Goal: Transaction & Acquisition: Purchase product/service

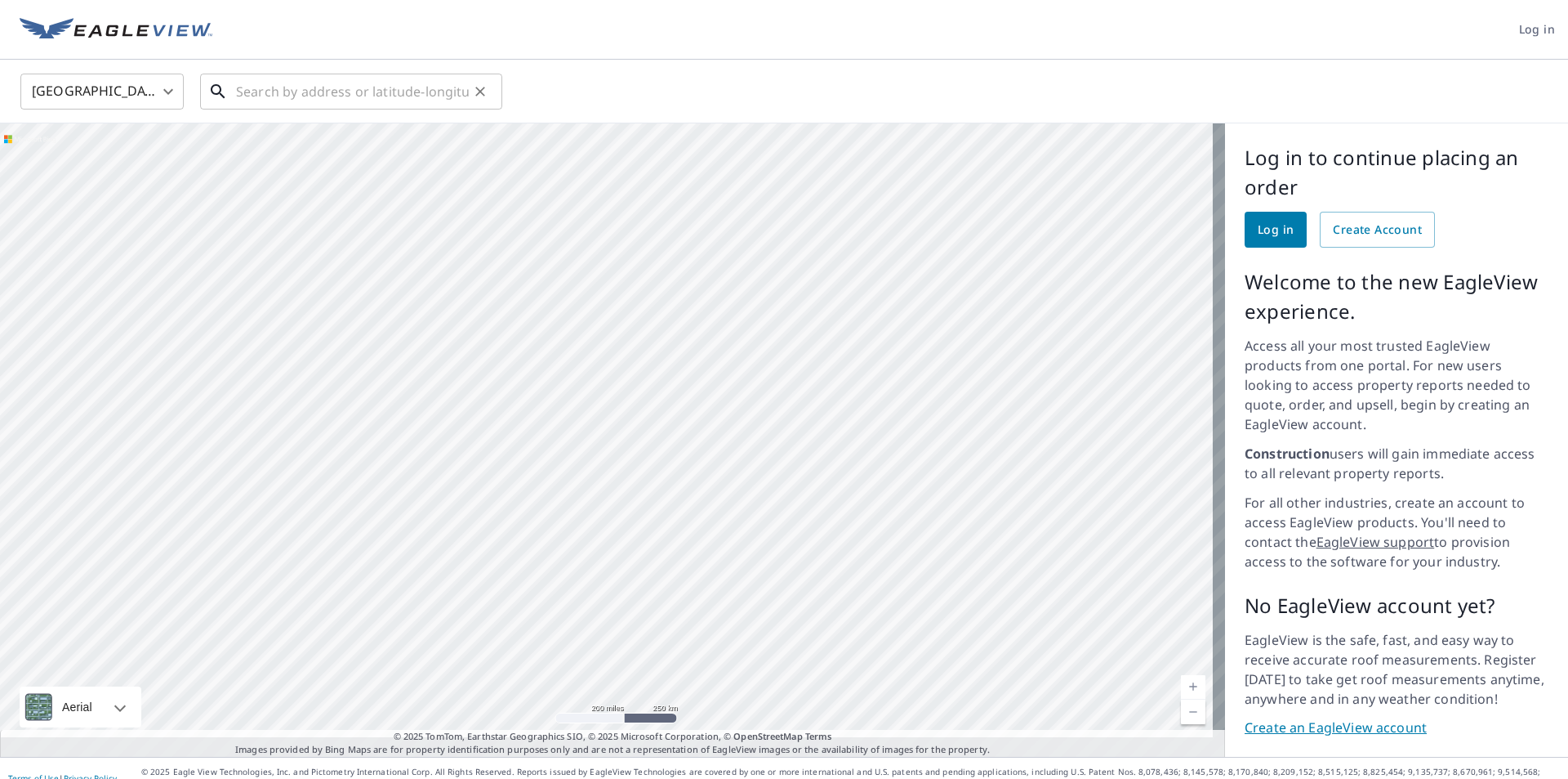
click at [245, 97] on input "text" at bounding box center [352, 91] width 233 height 46
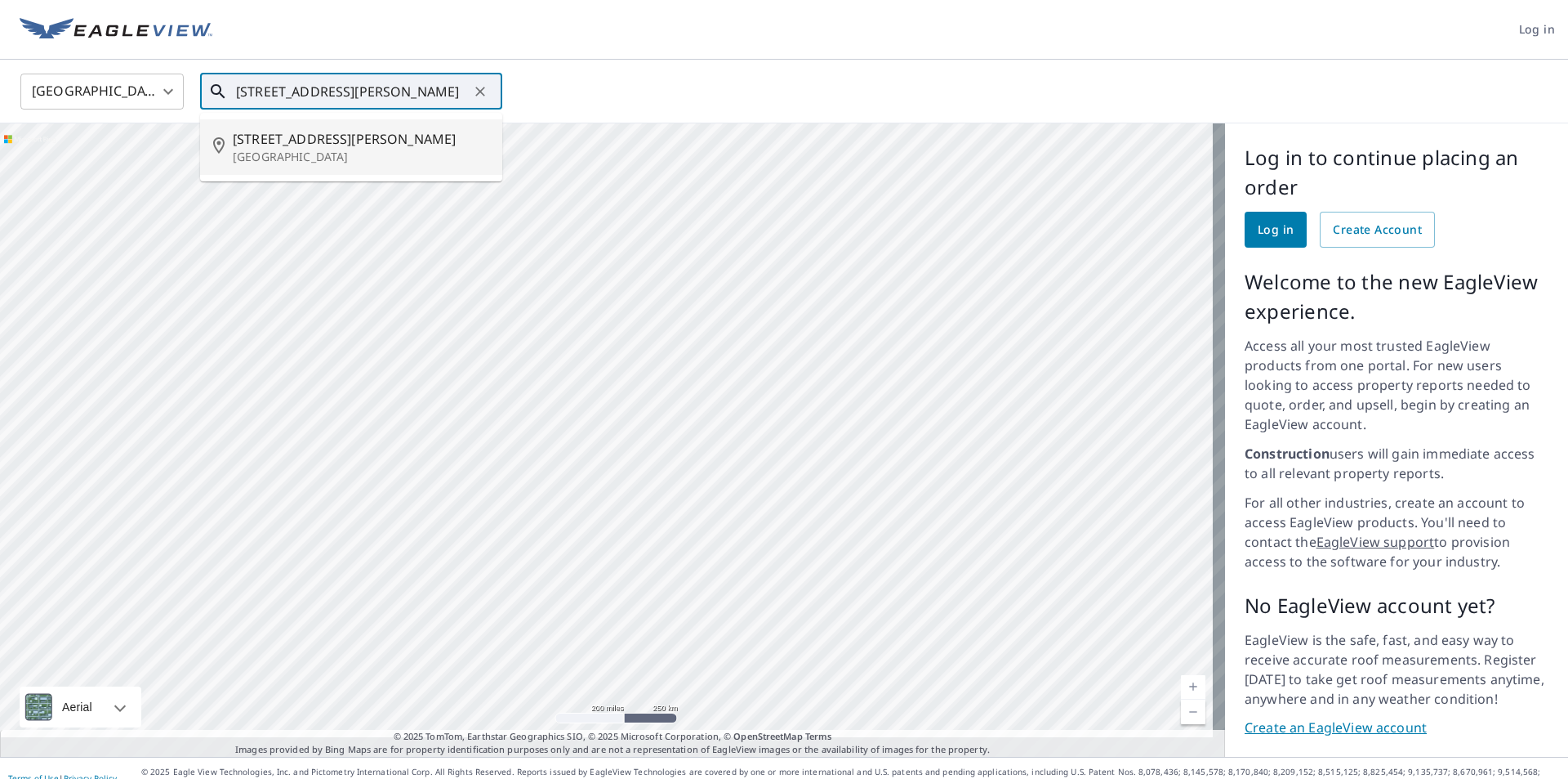
click at [271, 141] on span "[STREET_ADDRESS][PERSON_NAME]" at bounding box center [361, 139] width 257 height 19
type input "[STREET_ADDRESS][PERSON_NAME]"
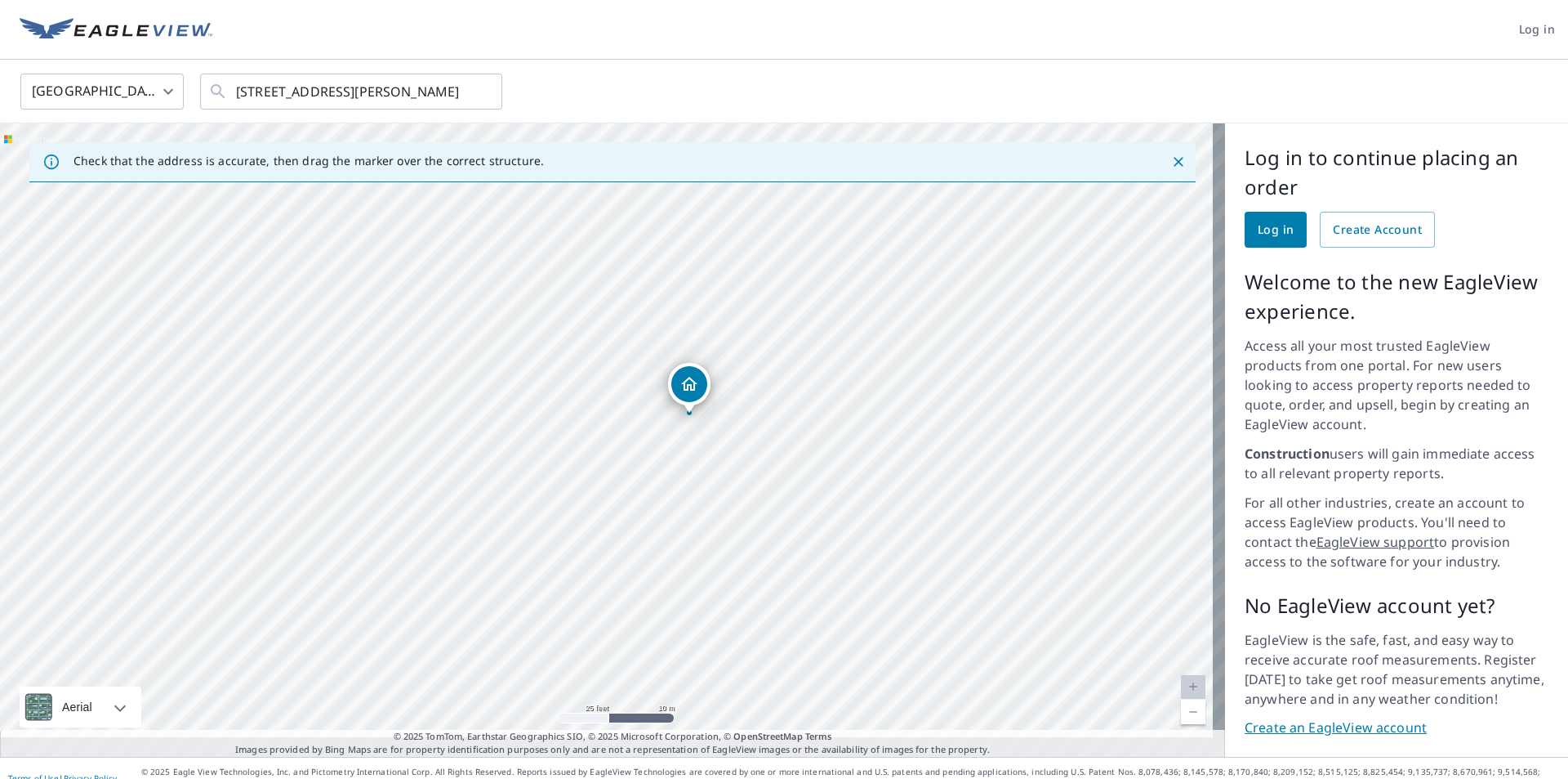
click at [1328, 719] on link "Create an EagleView account" at bounding box center [1396, 728] width 304 height 19
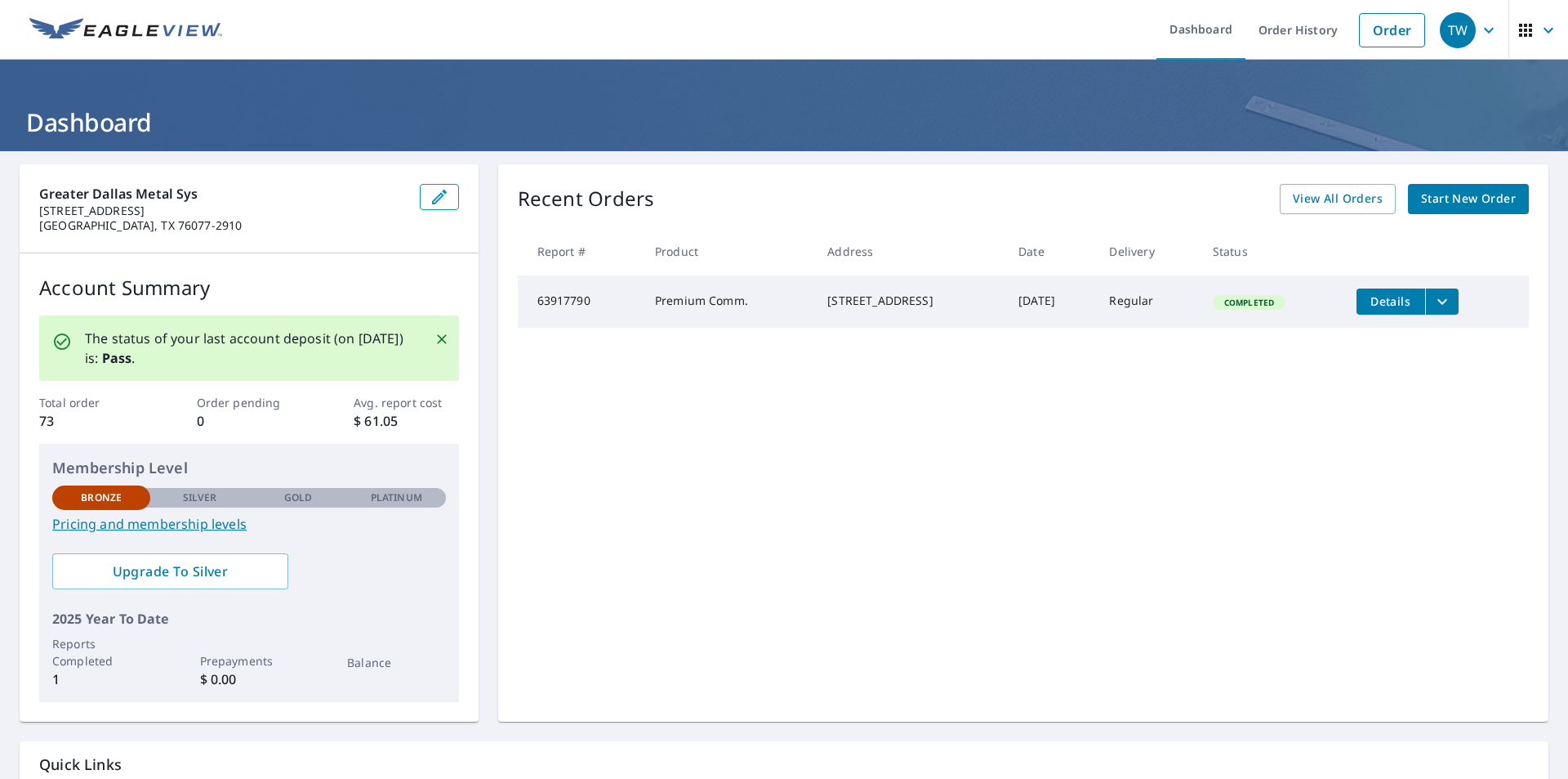
click at [1446, 191] on span "Start New Order" at bounding box center [1468, 199] width 95 height 20
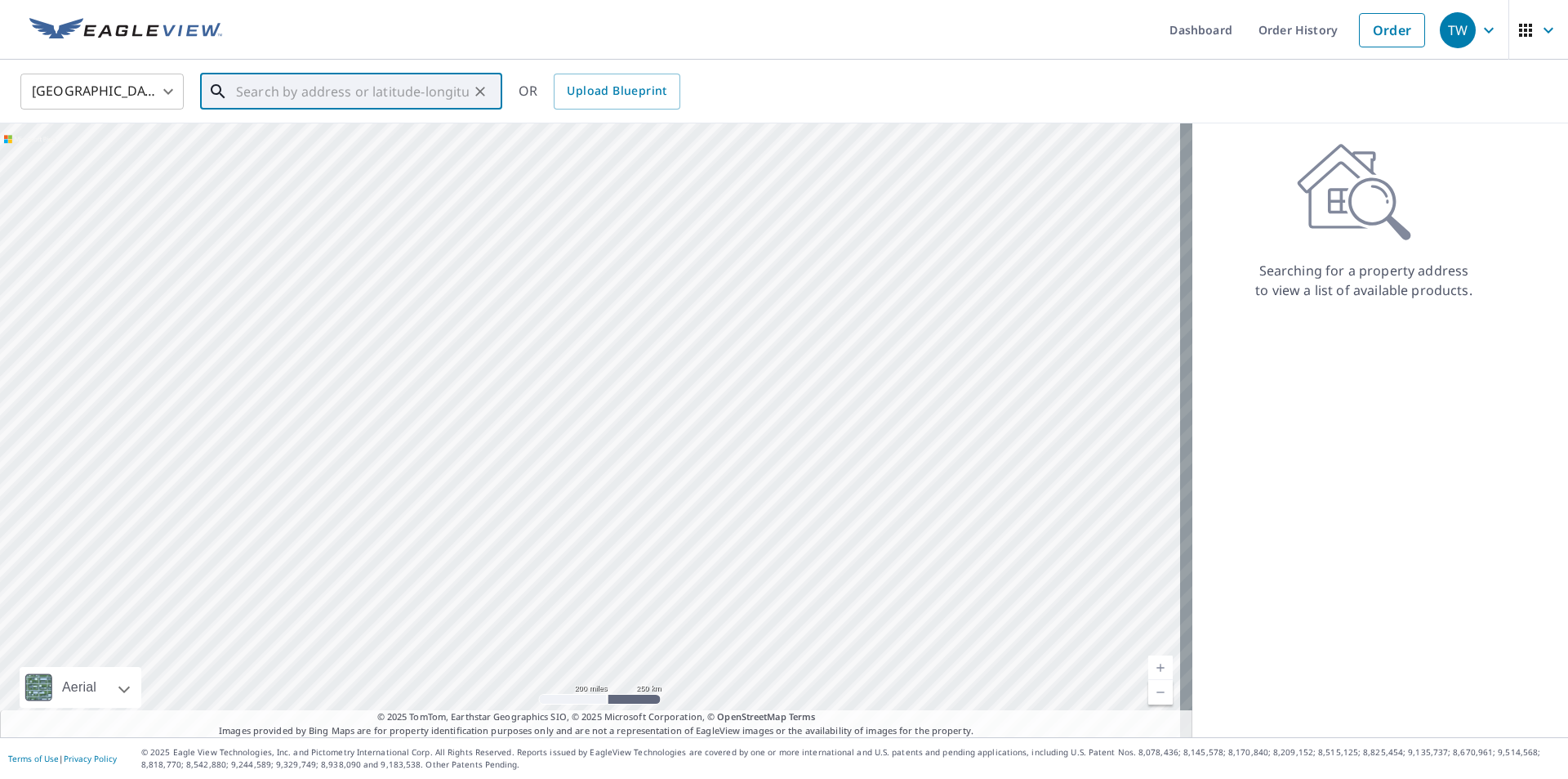
click at [302, 94] on input "text" at bounding box center [352, 91] width 233 height 46
click at [328, 154] on p "[GEOGRAPHIC_DATA]" at bounding box center [361, 157] width 257 height 16
type input "[STREET_ADDRESS][PERSON_NAME]"
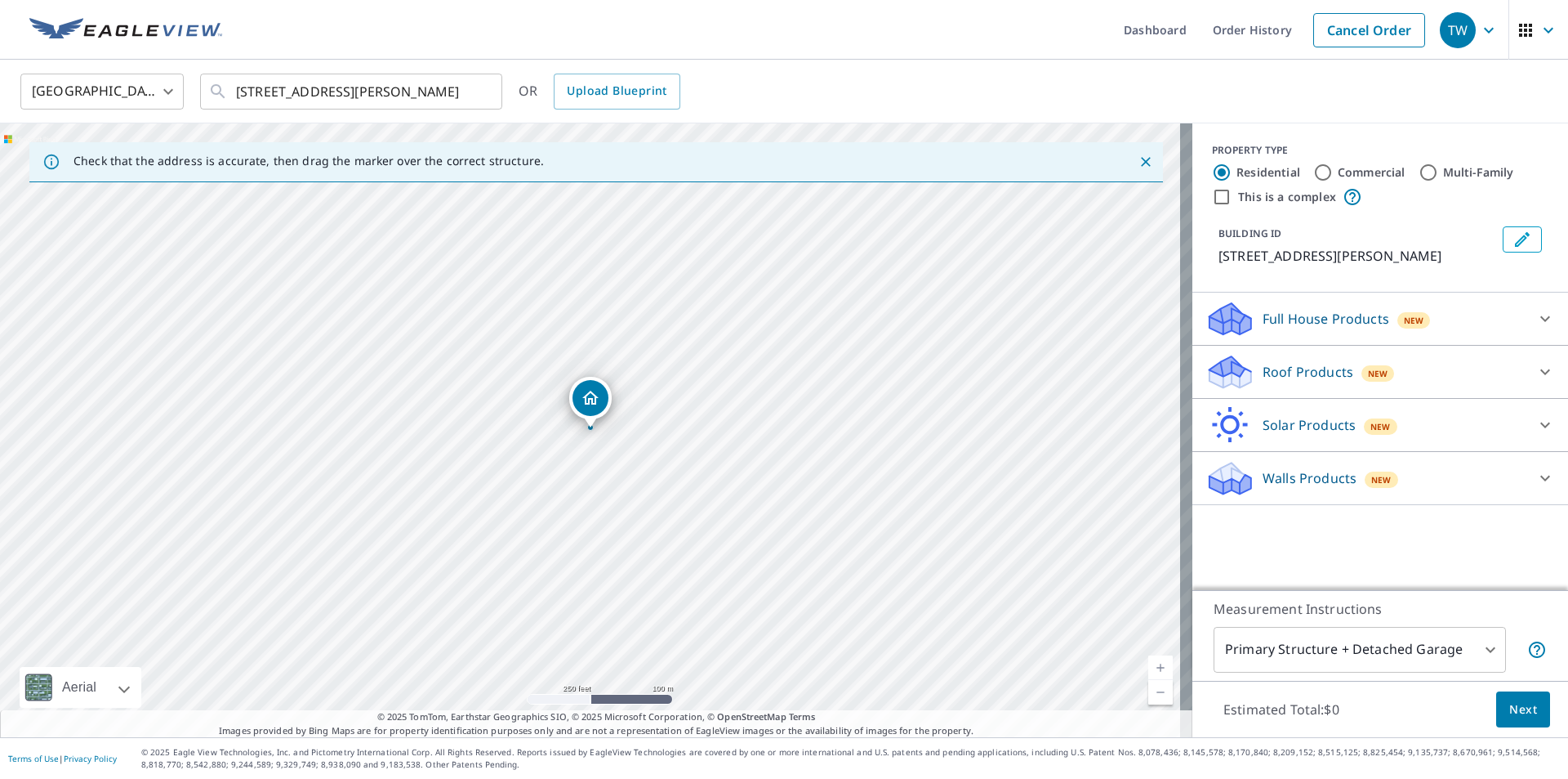
click at [1314, 170] on input "Commercial" at bounding box center [1323, 173] width 19 height 19
radio input "true"
type input "4"
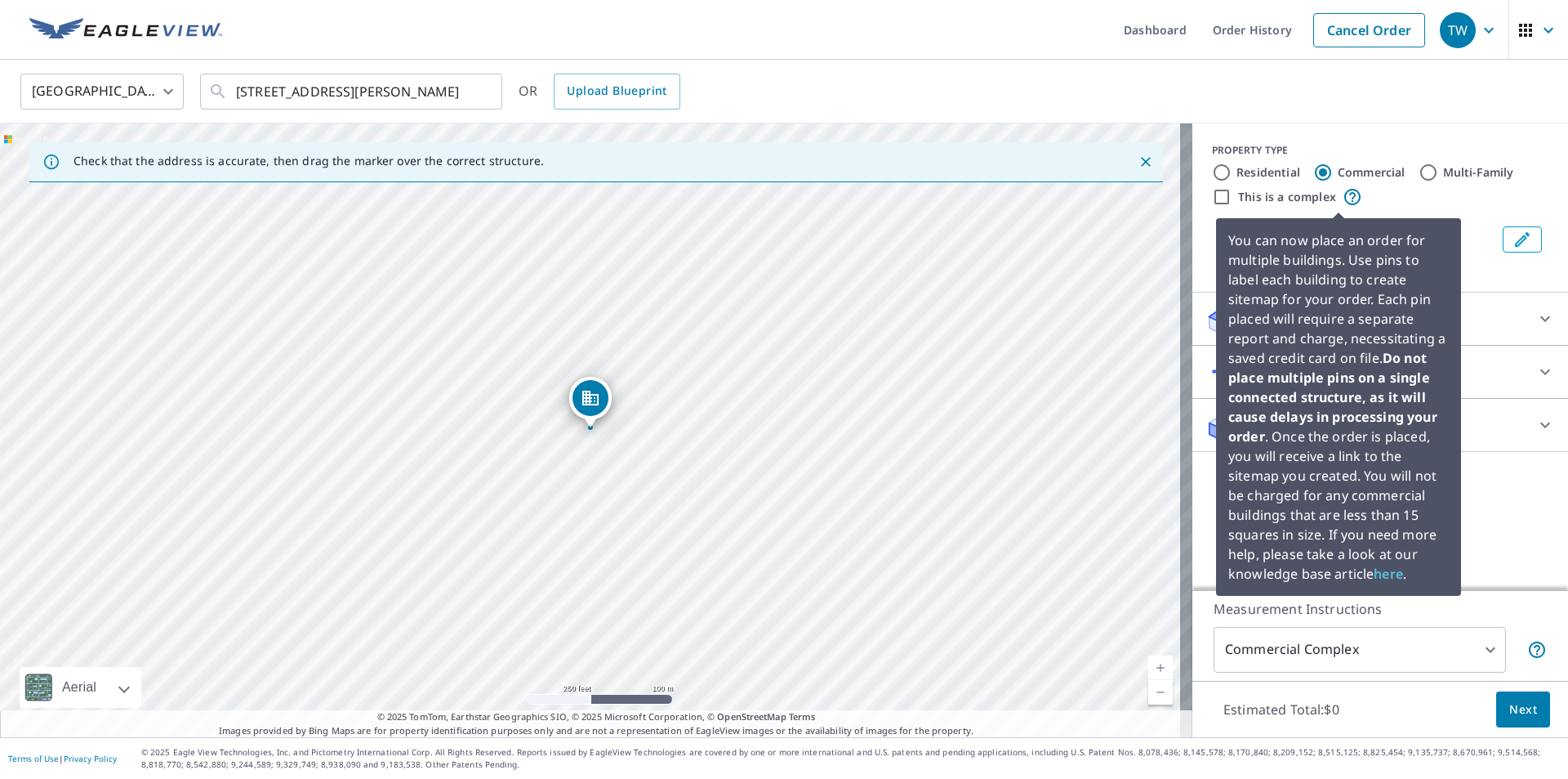
click at [1343, 194] on icon at bounding box center [1353, 197] width 19 height 19
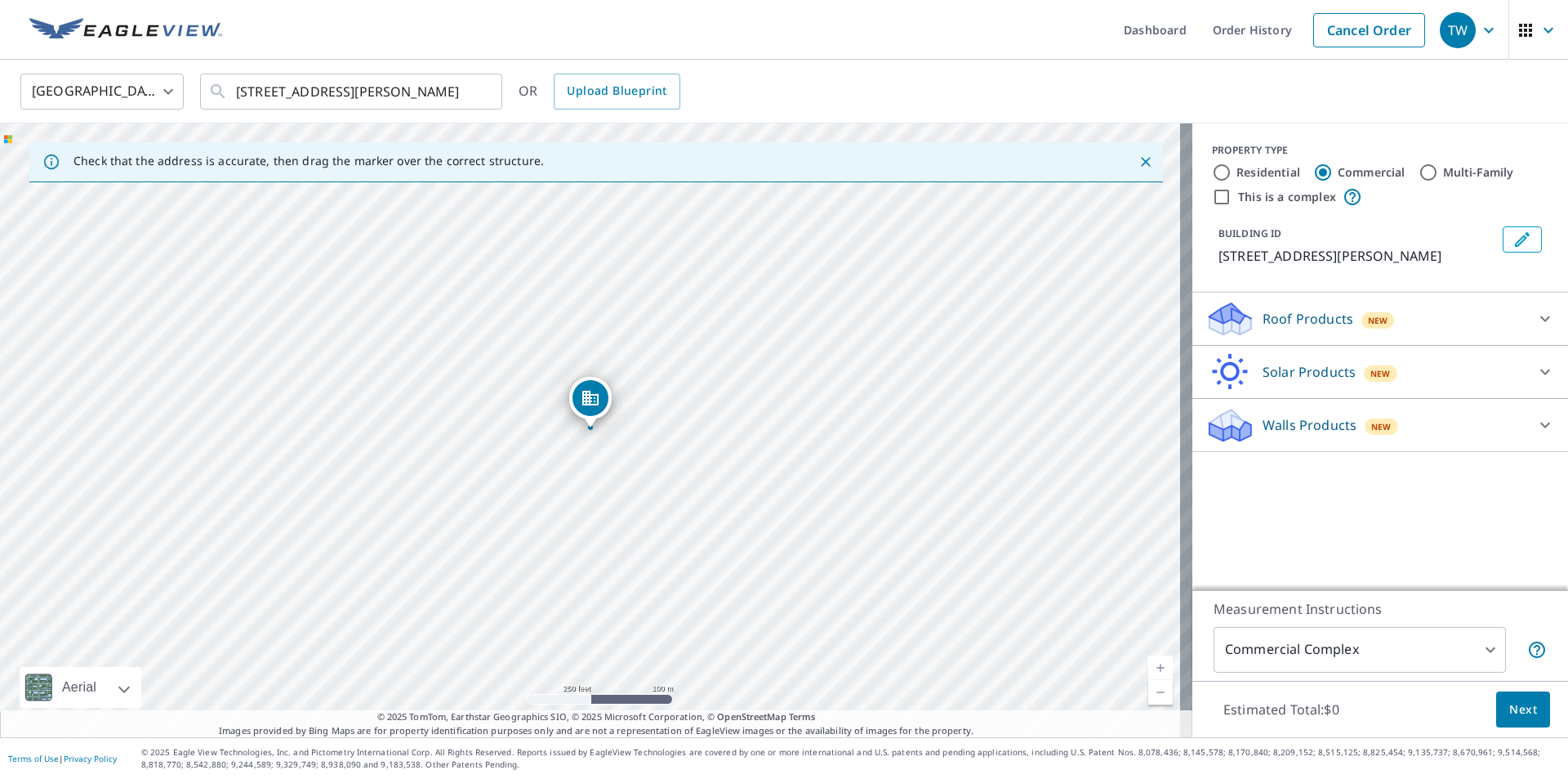
click at [1536, 317] on icon at bounding box center [1546, 319] width 19 height 19
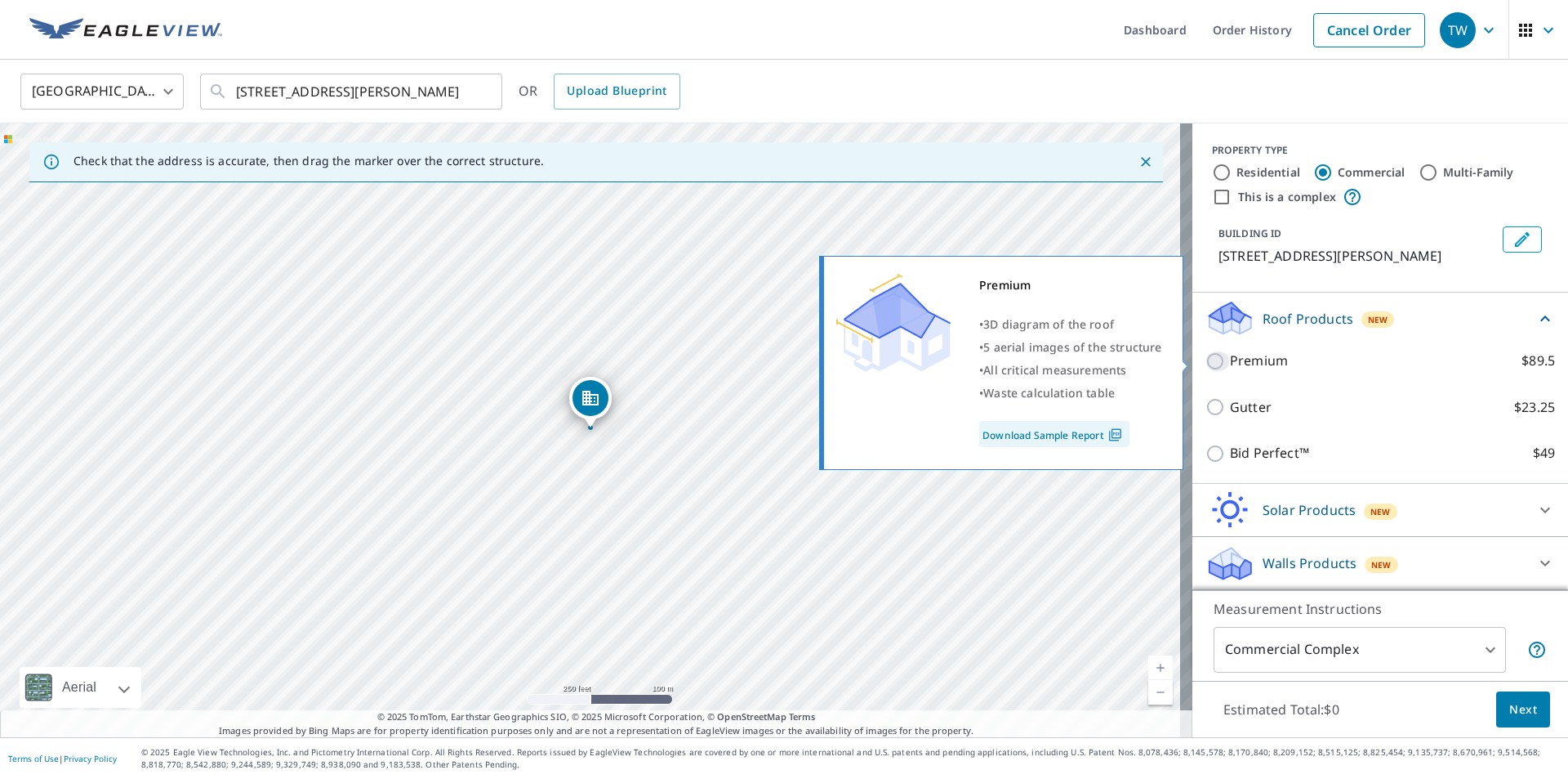
click at [1206, 362] on input "Premium $89.5" at bounding box center [1218, 362] width 25 height 19
checkbox input "true"
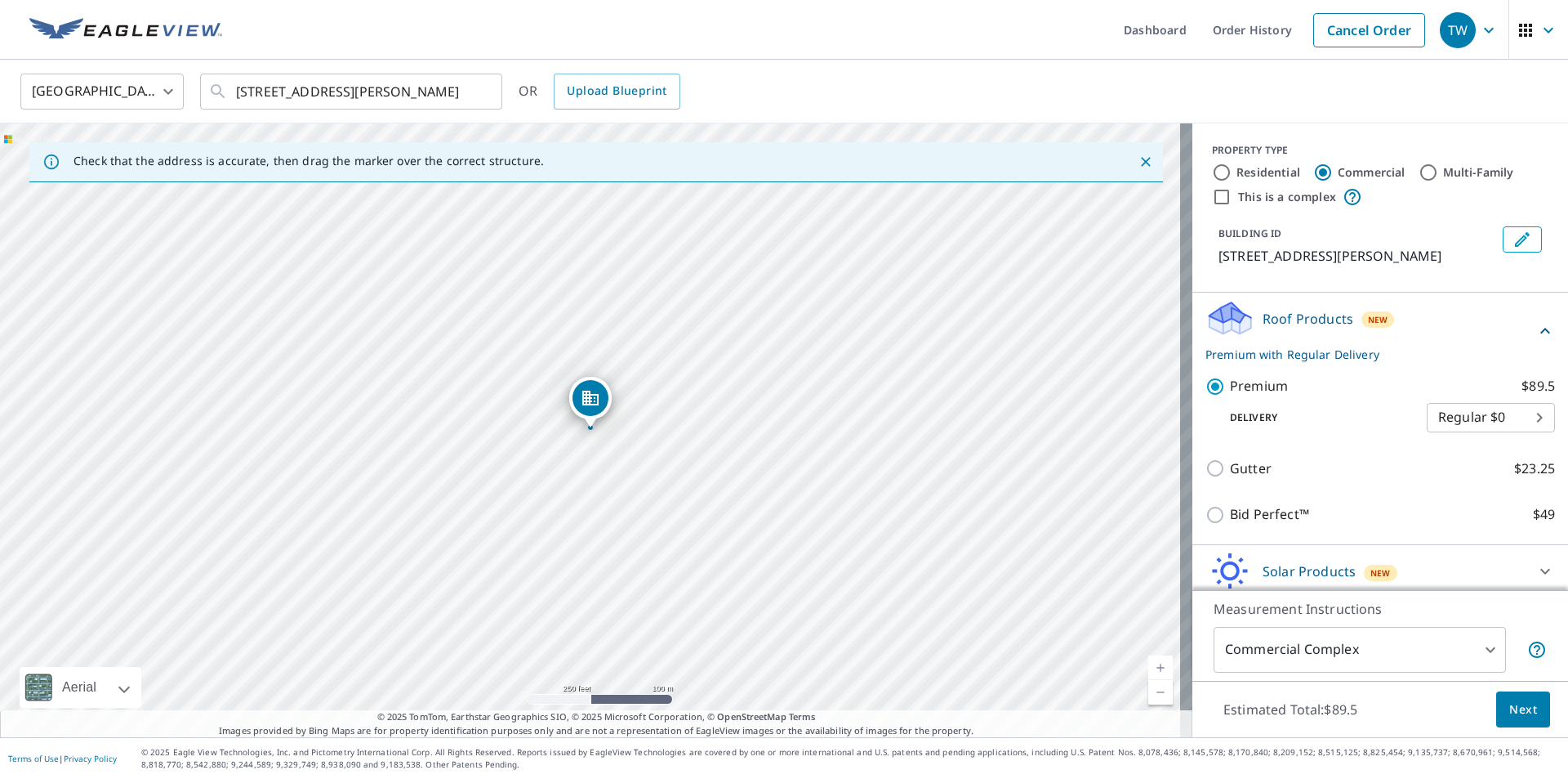
scroll to position [61, 0]
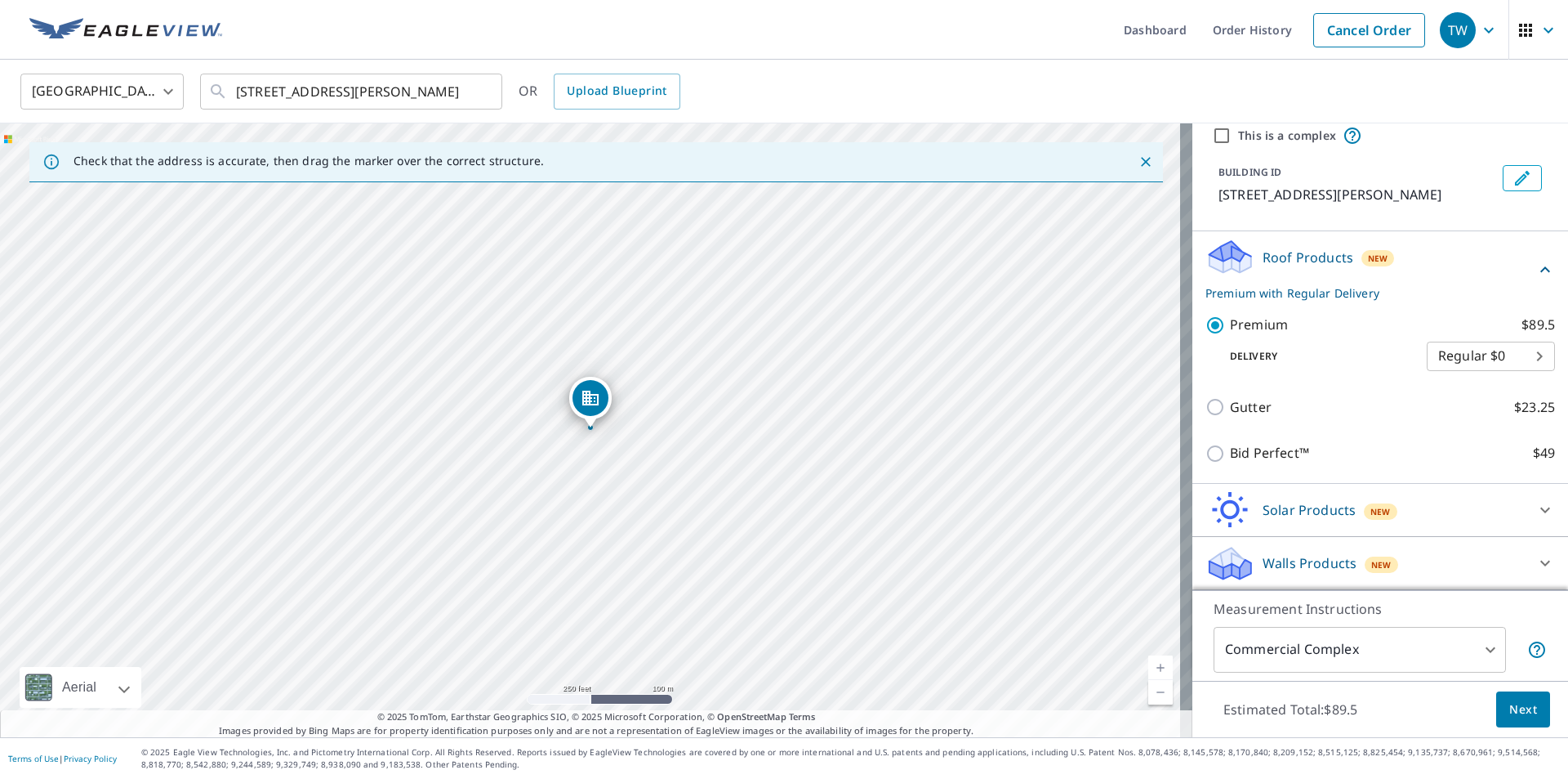
click at [1510, 709] on span "Next" at bounding box center [1523, 709] width 27 height 20
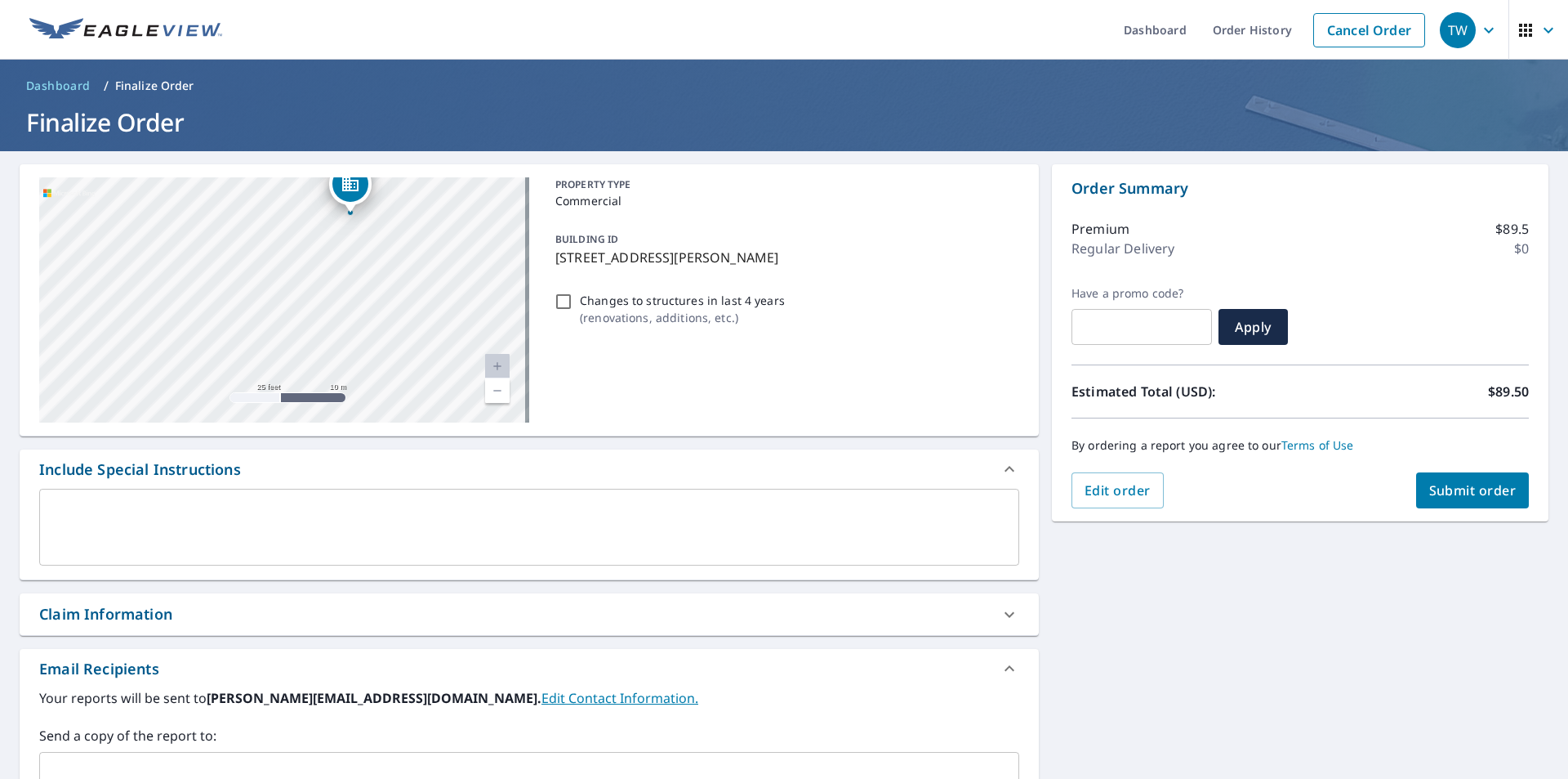
drag, startPoint x: 341, startPoint y: 269, endPoint x: 343, endPoint y: 356, distance: 87.0
drag, startPoint x: 347, startPoint y: 261, endPoint x: 317, endPoint y: 270, distance: 31.3
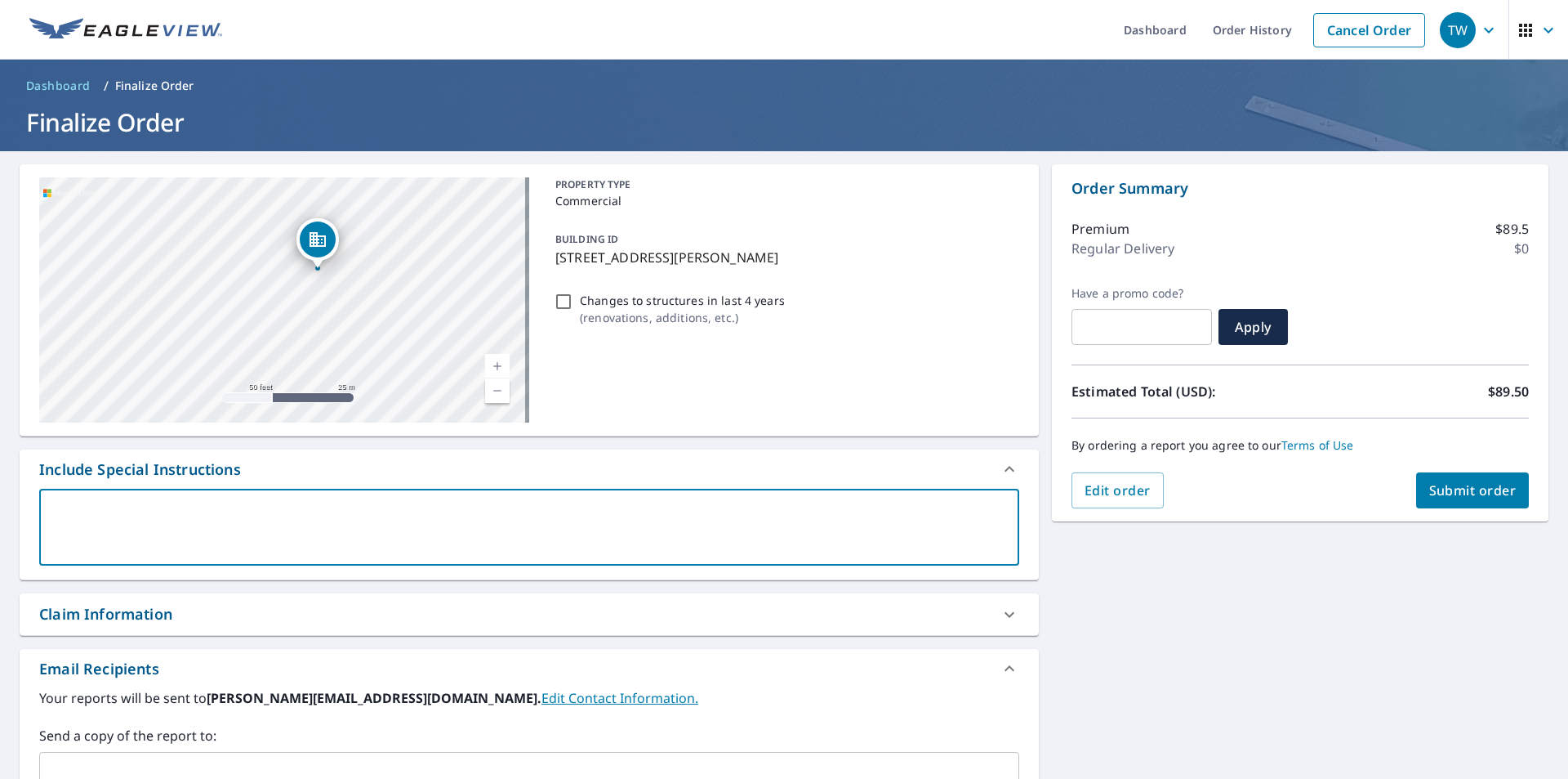
click at [78, 505] on textarea at bounding box center [529, 527] width 958 height 47
type textarea "N"
type textarea "x"
type textarea "Ne"
type textarea "x"
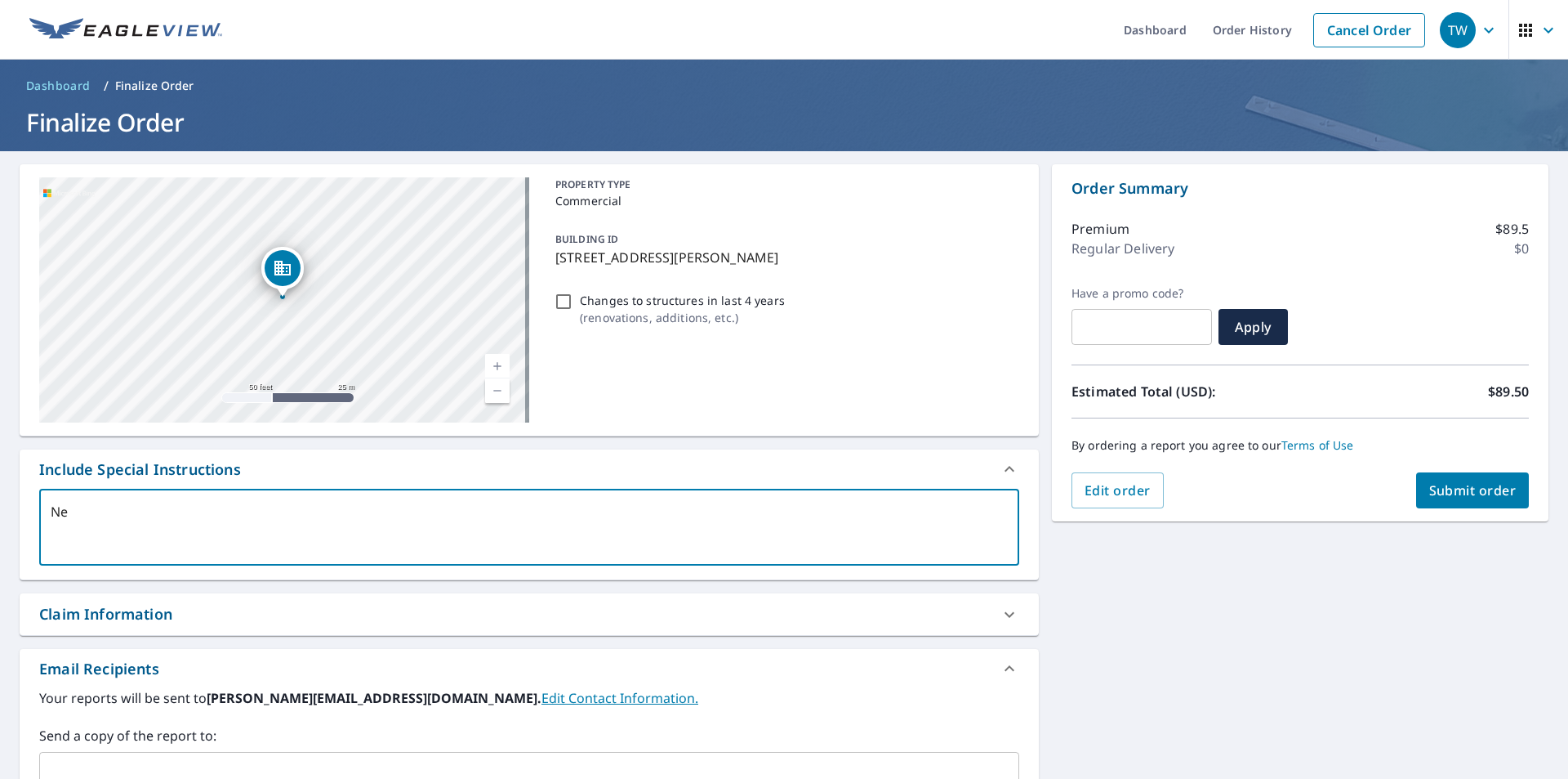
type textarea "Nee"
type textarea "x"
type textarea "Need"
type textarea "x"
type textarea "Need"
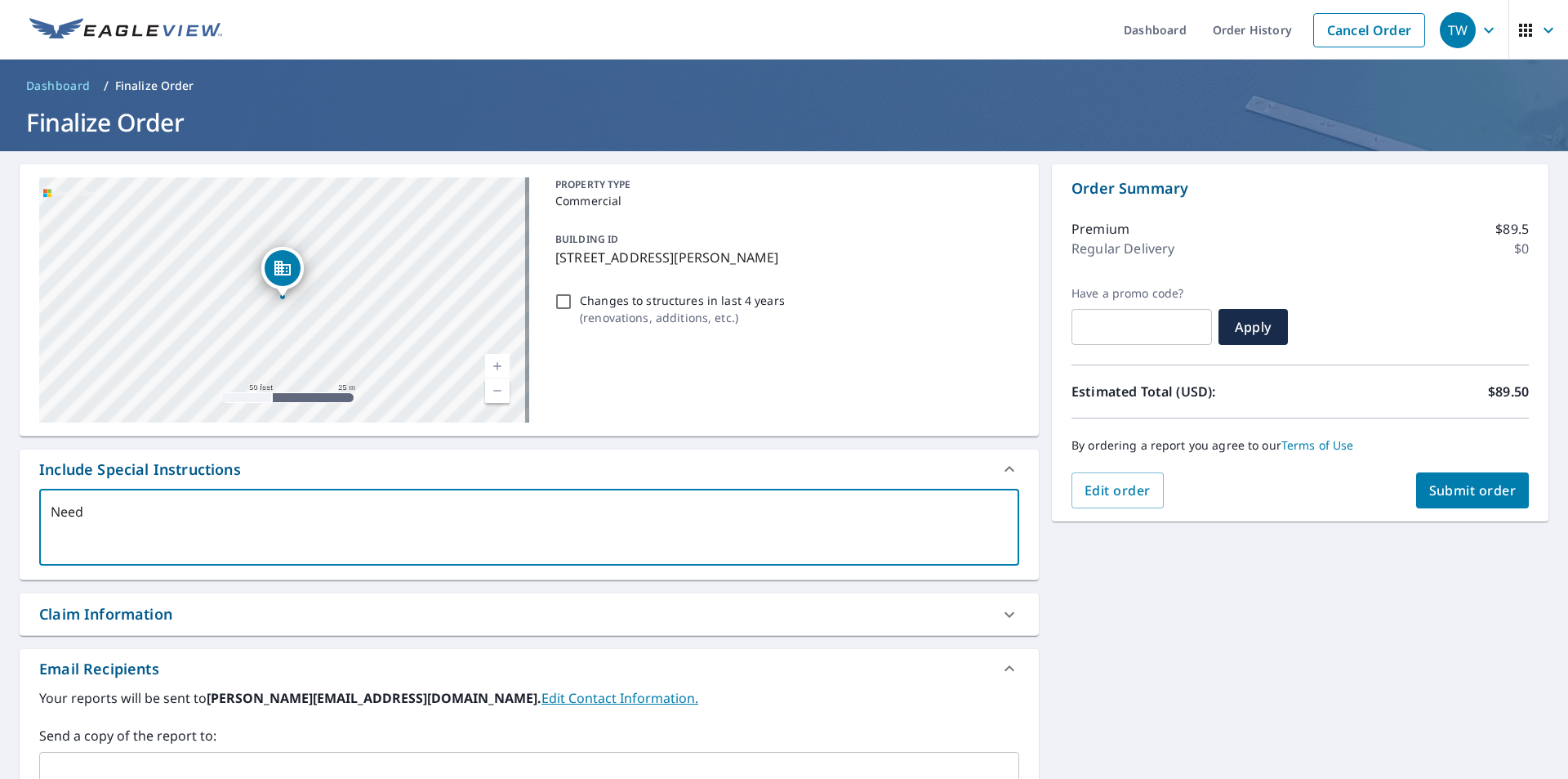
type textarea "x"
type textarea "Need e"
type textarea "x"
type textarea "Need es"
type textarea "x"
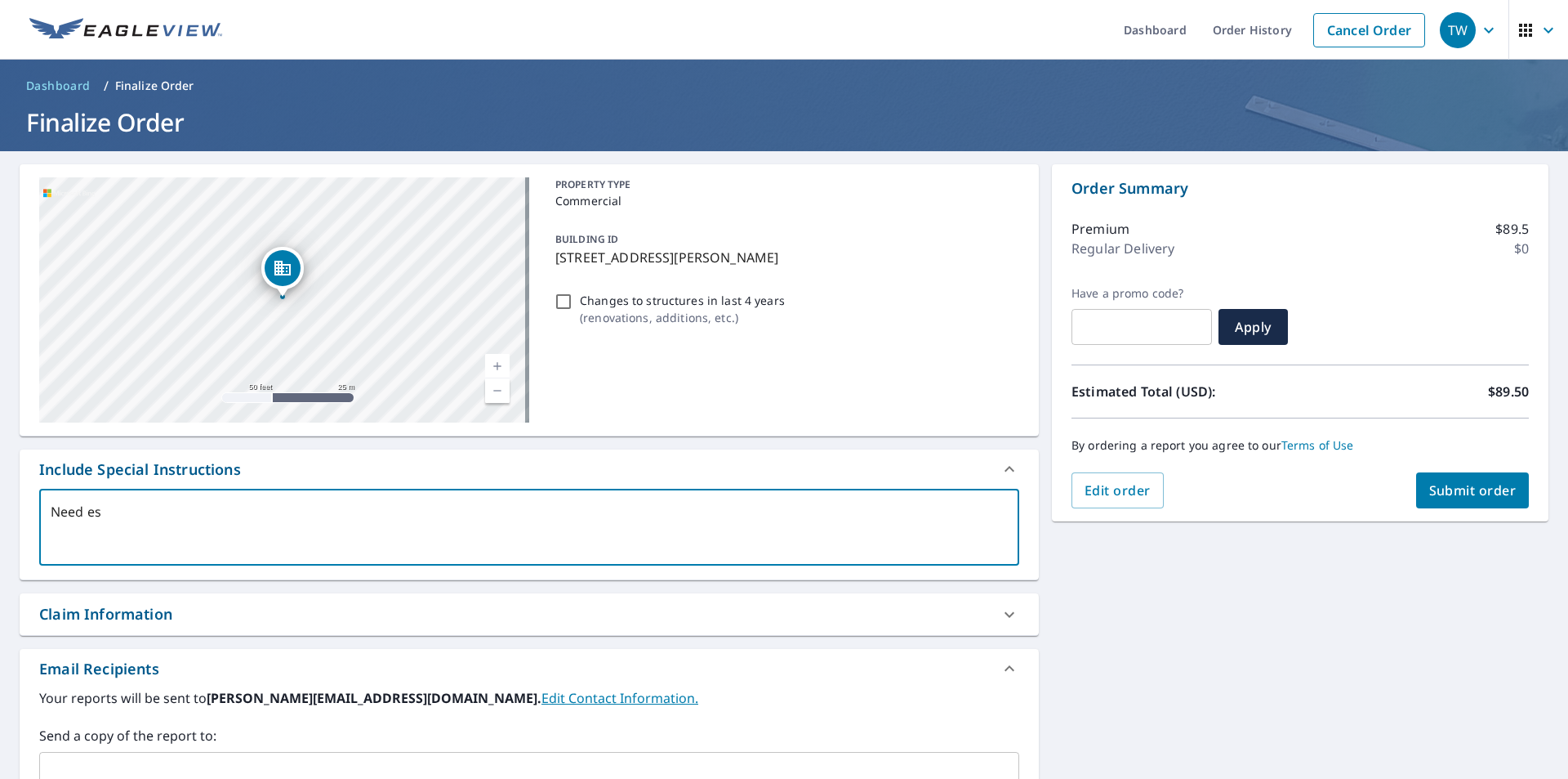
type textarea "Need est"
type textarea "x"
type textarea "Need esti"
type textarea "x"
type textarea "Need estim"
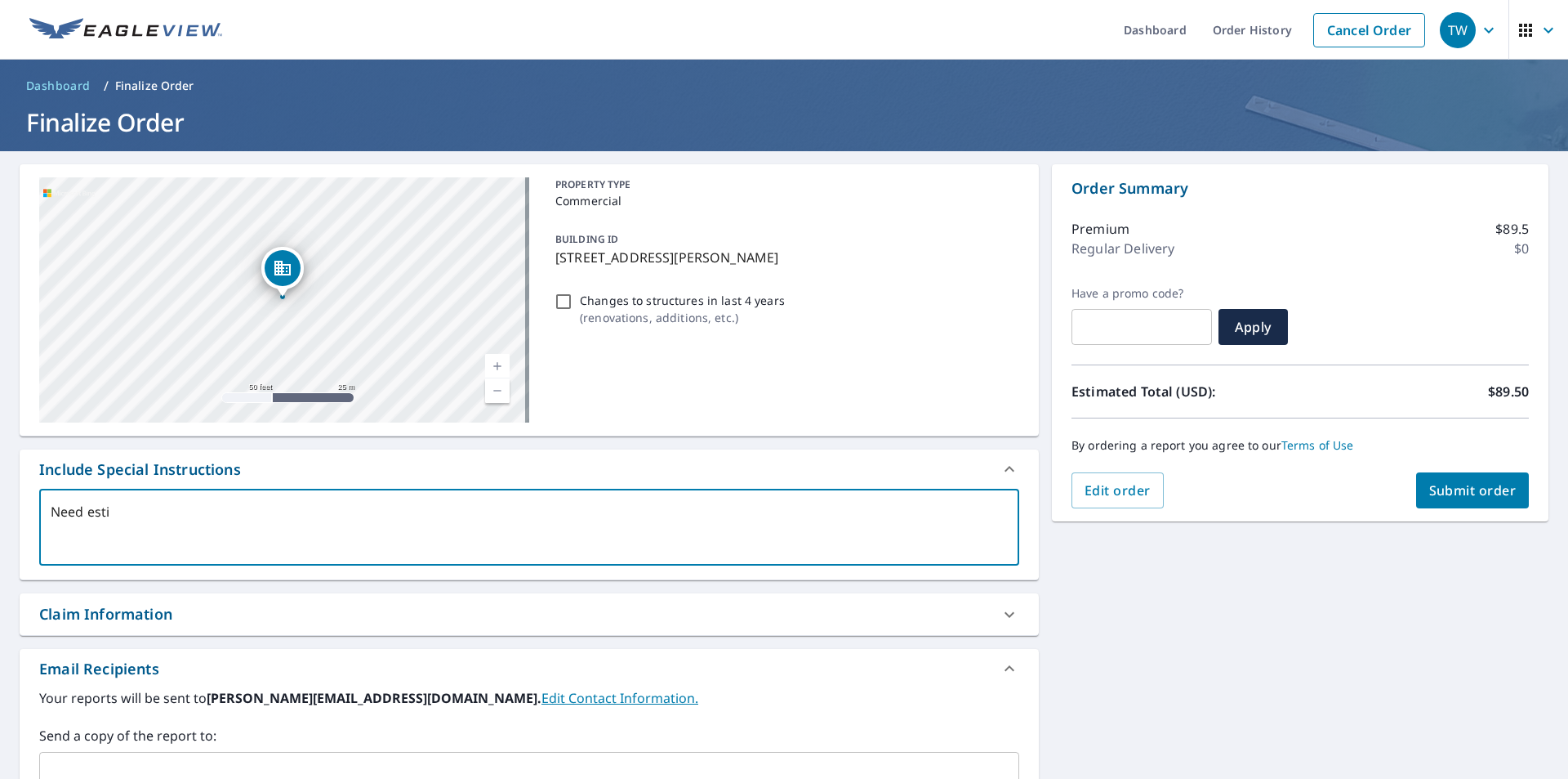
type textarea "x"
type textarea "Need estima"
type textarea "x"
type textarea "Need estimat"
type textarea "x"
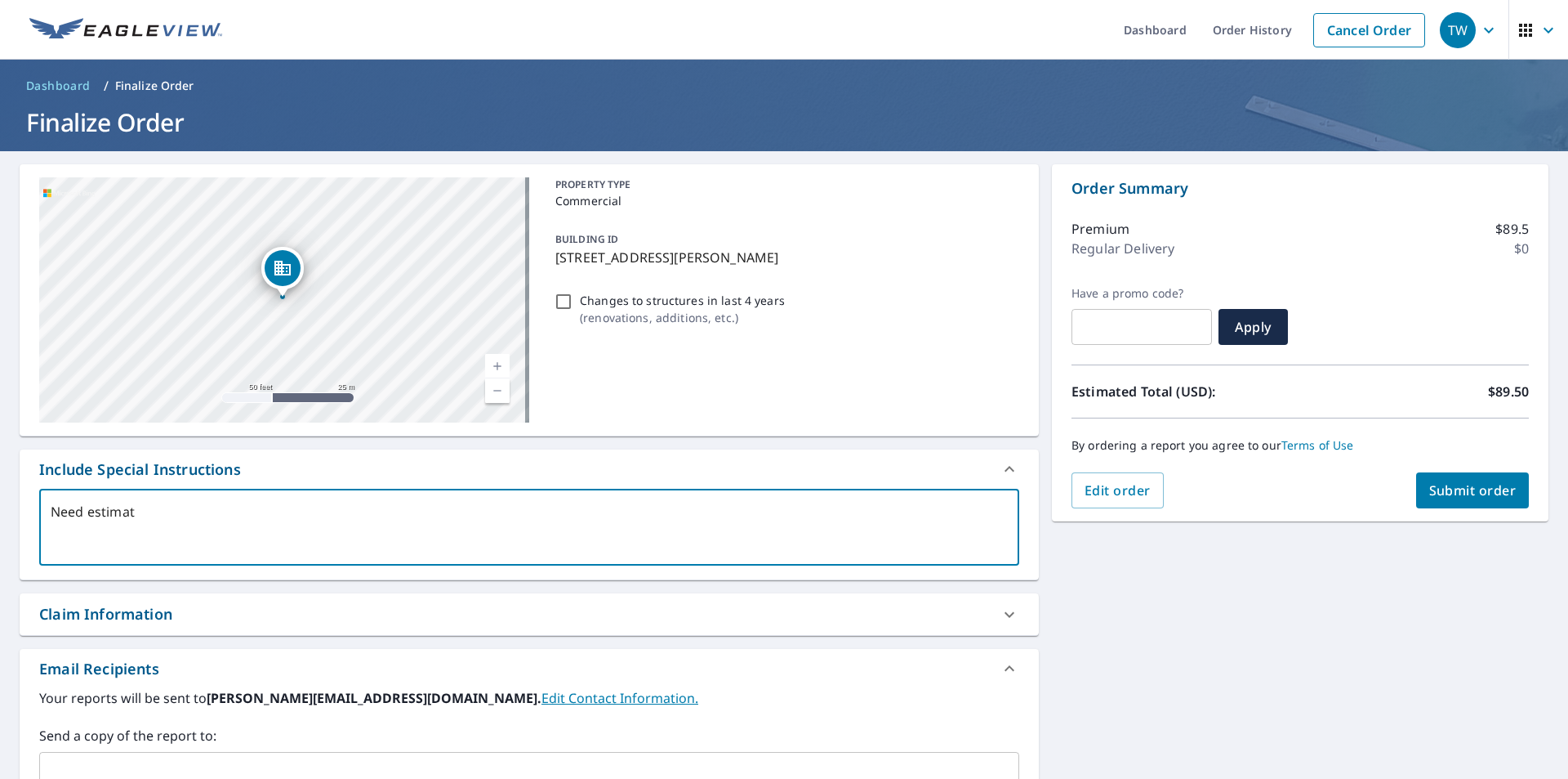
type textarea "Need estimate"
type textarea "x"
type textarea "Need estimate"
type textarea "x"
type textarea "Need estimate o"
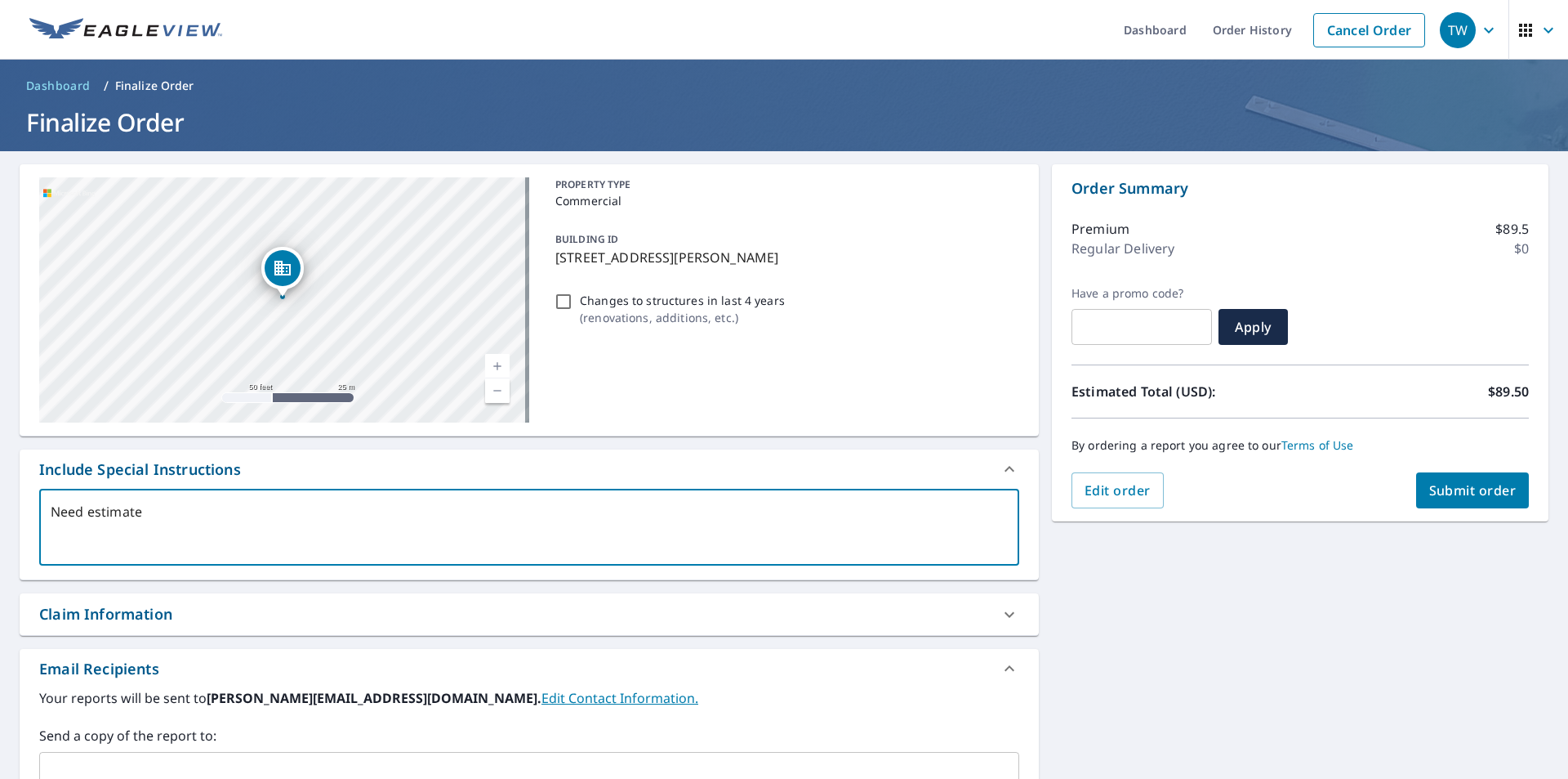
type textarea "x"
type textarea "Need estimate on"
type textarea "x"
type textarea "Need estimate on"
type textarea "x"
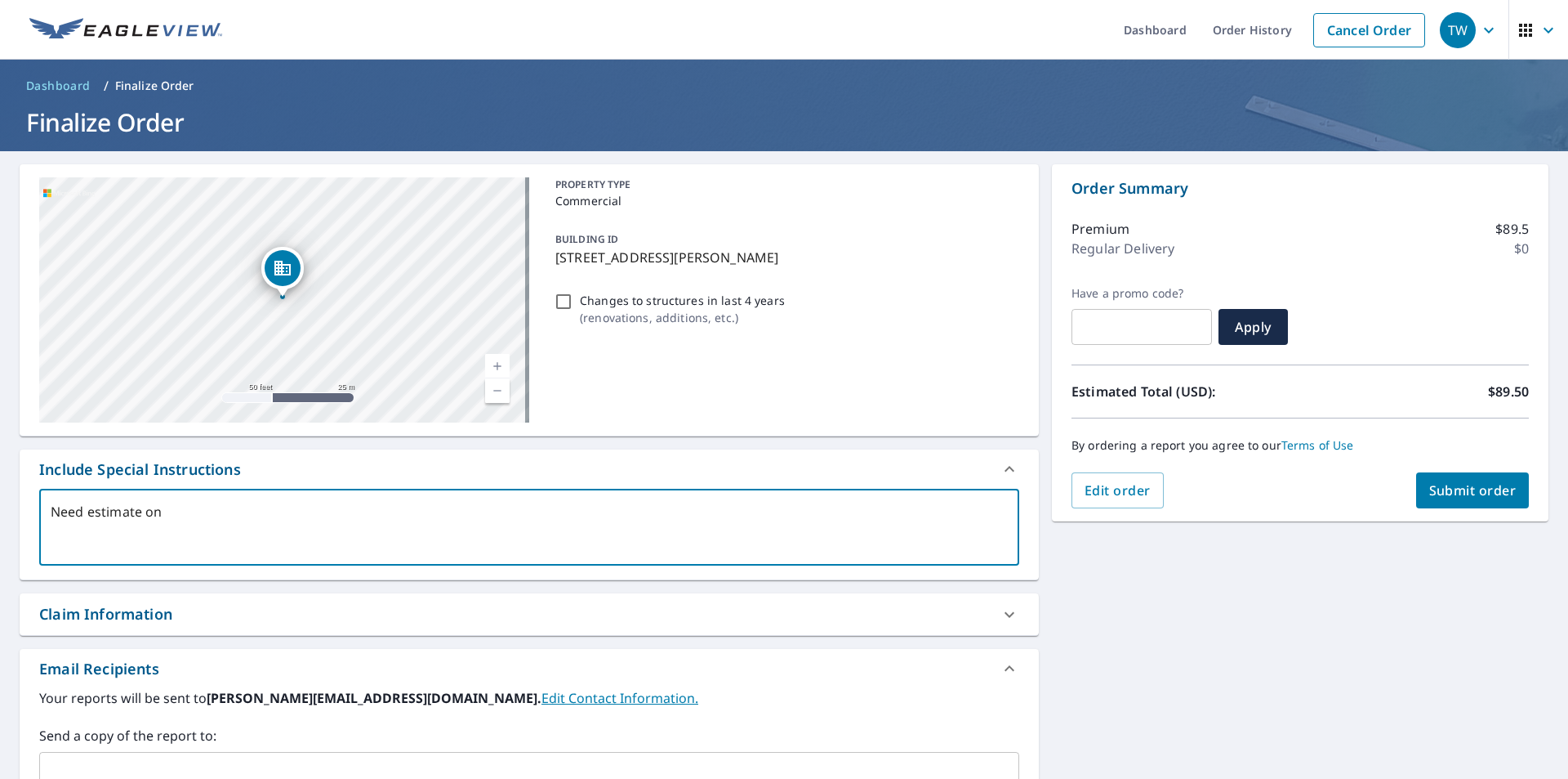
type textarea "Need estimate on s"
type textarea "x"
type textarea "Need estimate on sh"
type textarea "x"
type textarea "Need estimate on shi"
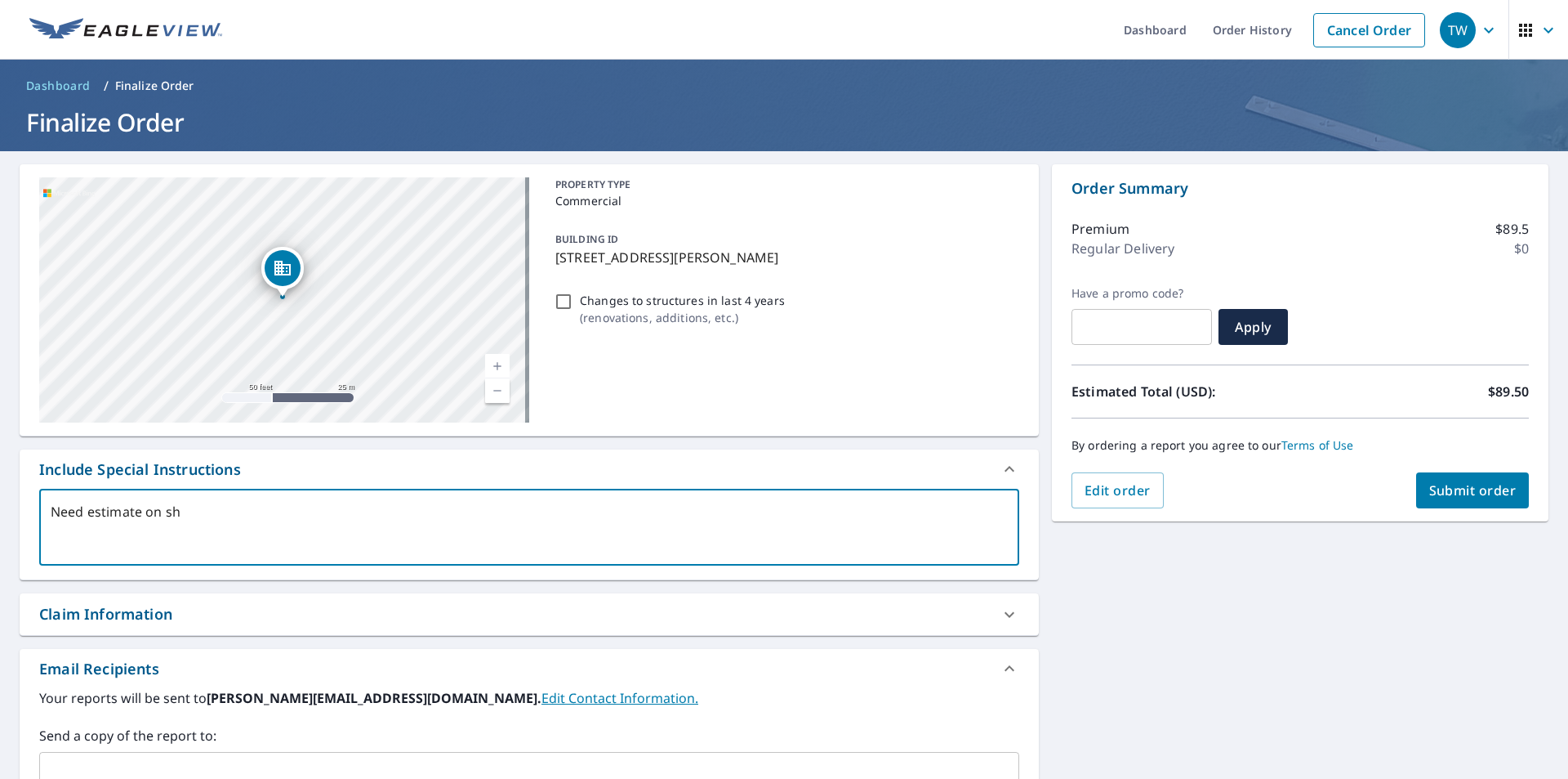
type textarea "x"
type textarea "Need estimate on shin"
type textarea "x"
type textarea "Need estimate on shing"
type textarea "x"
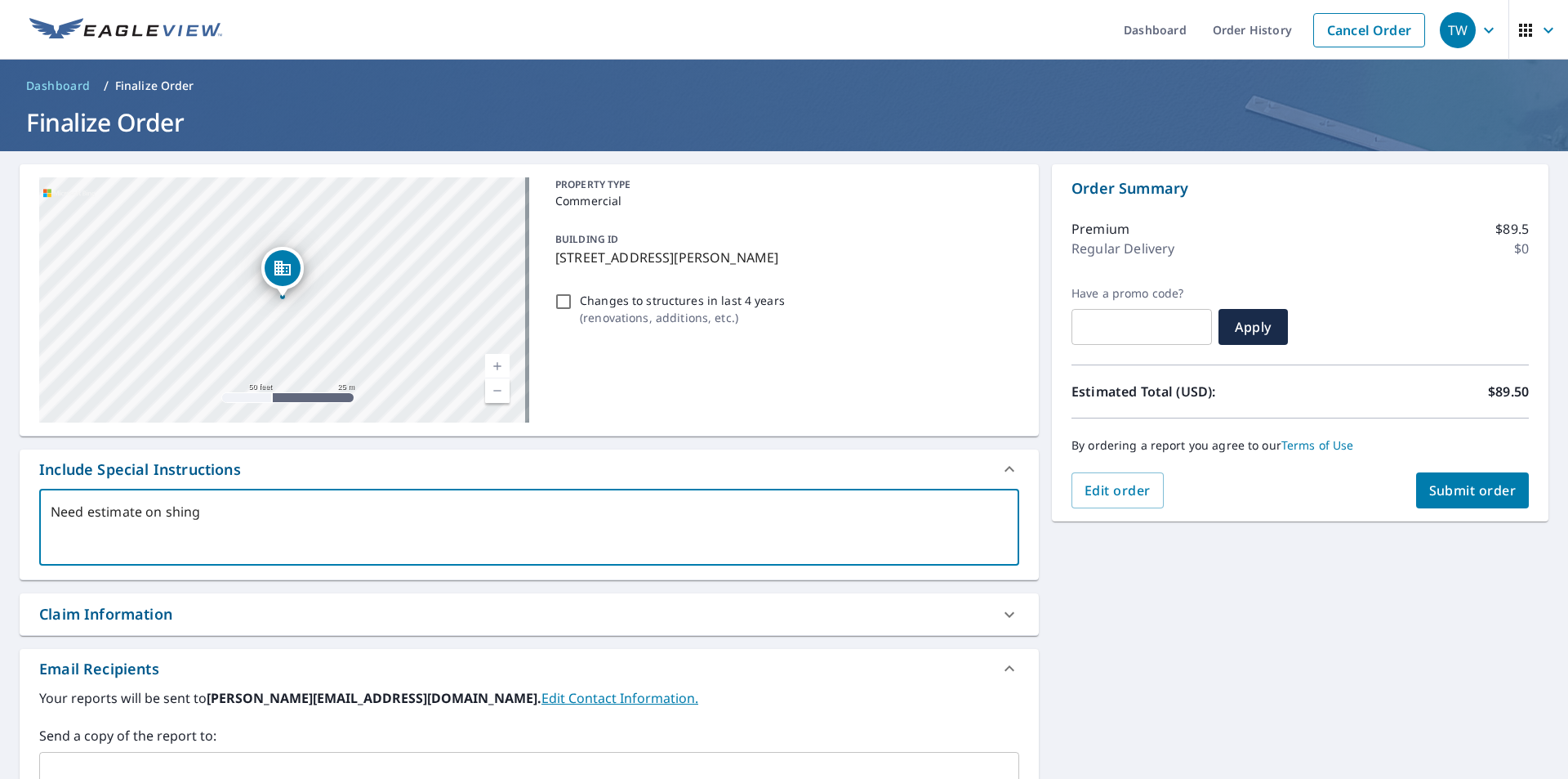
type textarea "Need estimate on shingl"
type textarea "x"
type textarea "Need estimate on shingle"
type textarea "x"
type textarea "Need estimate on shingle"
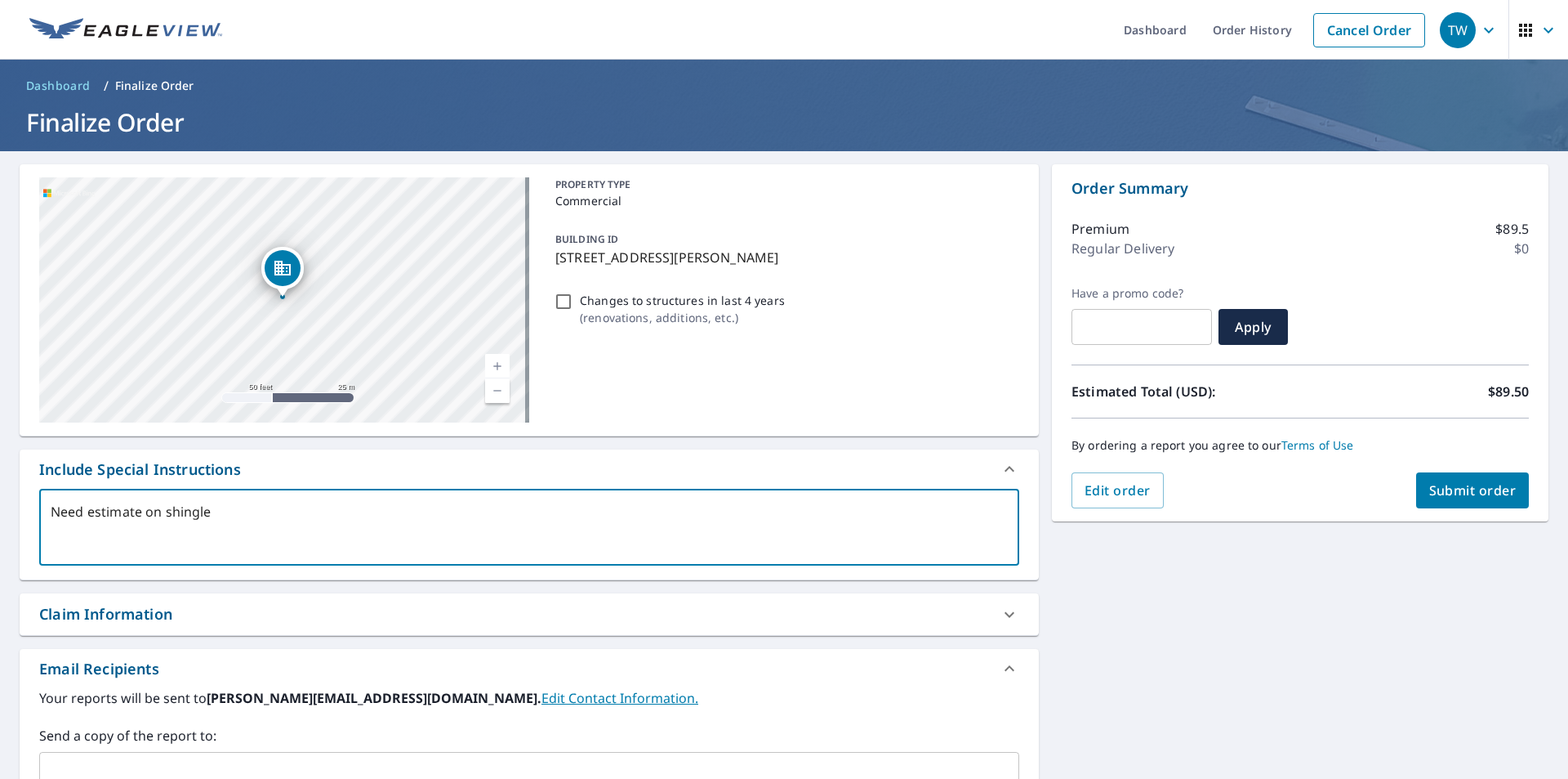
type textarea "x"
type textarea "Need estimate on shingle a"
type textarea "x"
type textarea "Need estimate on shingle ar"
type textarea "x"
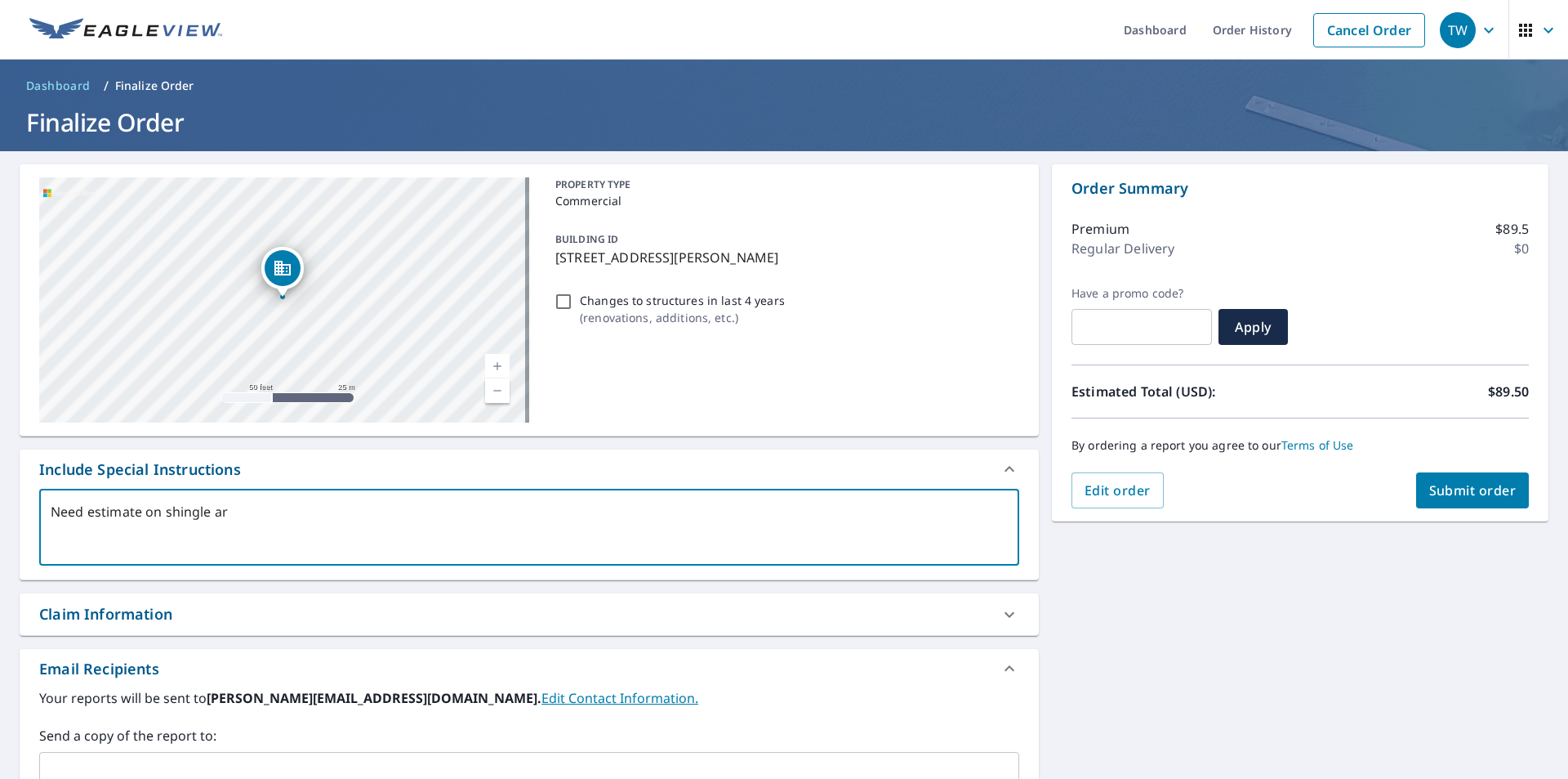
type textarea "Need estimate on shingle are"
type textarea "x"
type textarea "Need estimate on shingle area"
type textarea "x"
type textarea "Need estimate on shingle areas"
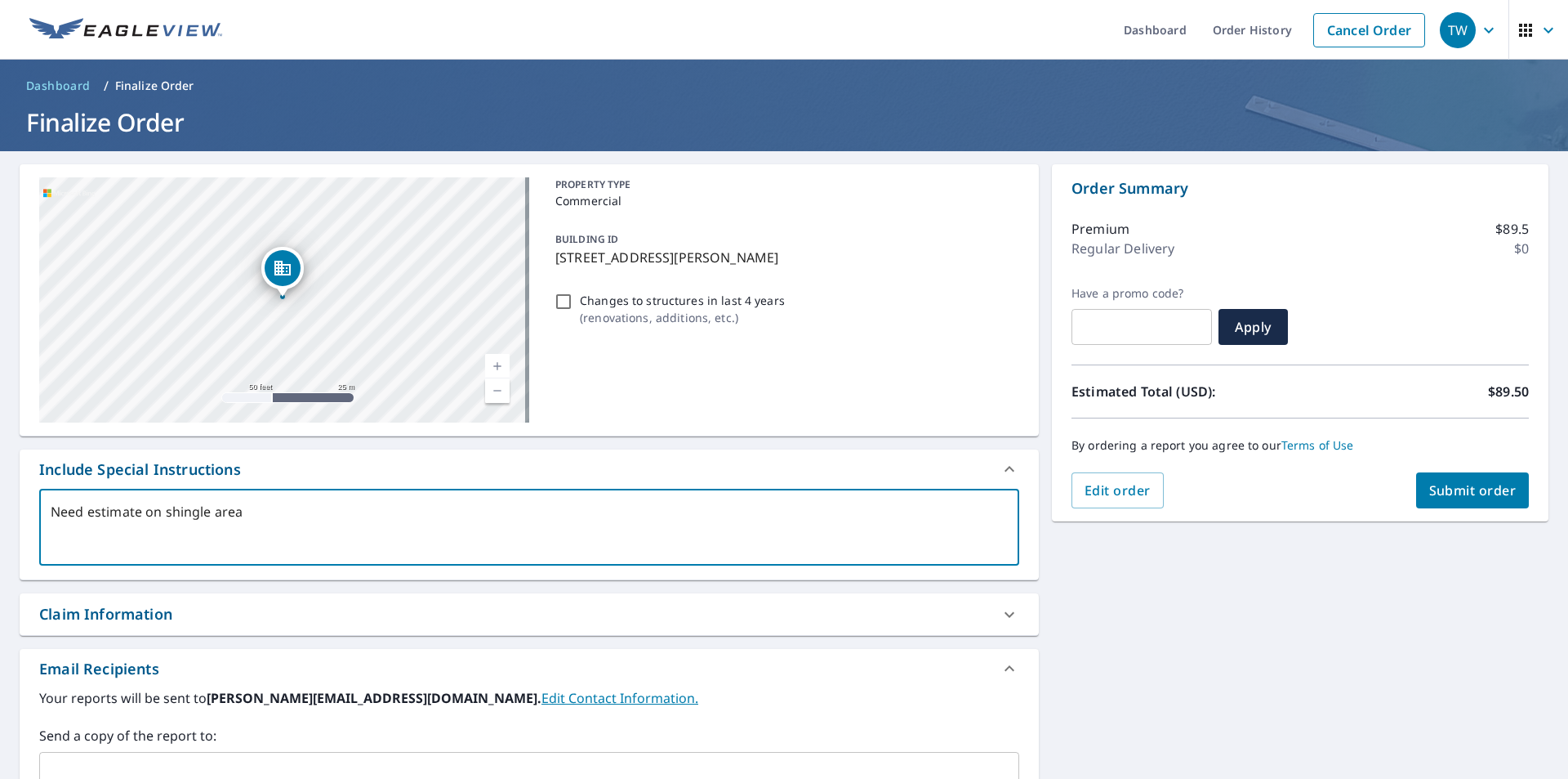
type textarea "x"
type textarea "Need estimate on shingle areas"
type textarea "x"
type textarea "Need estimate on shingle areas o"
type textarea "x"
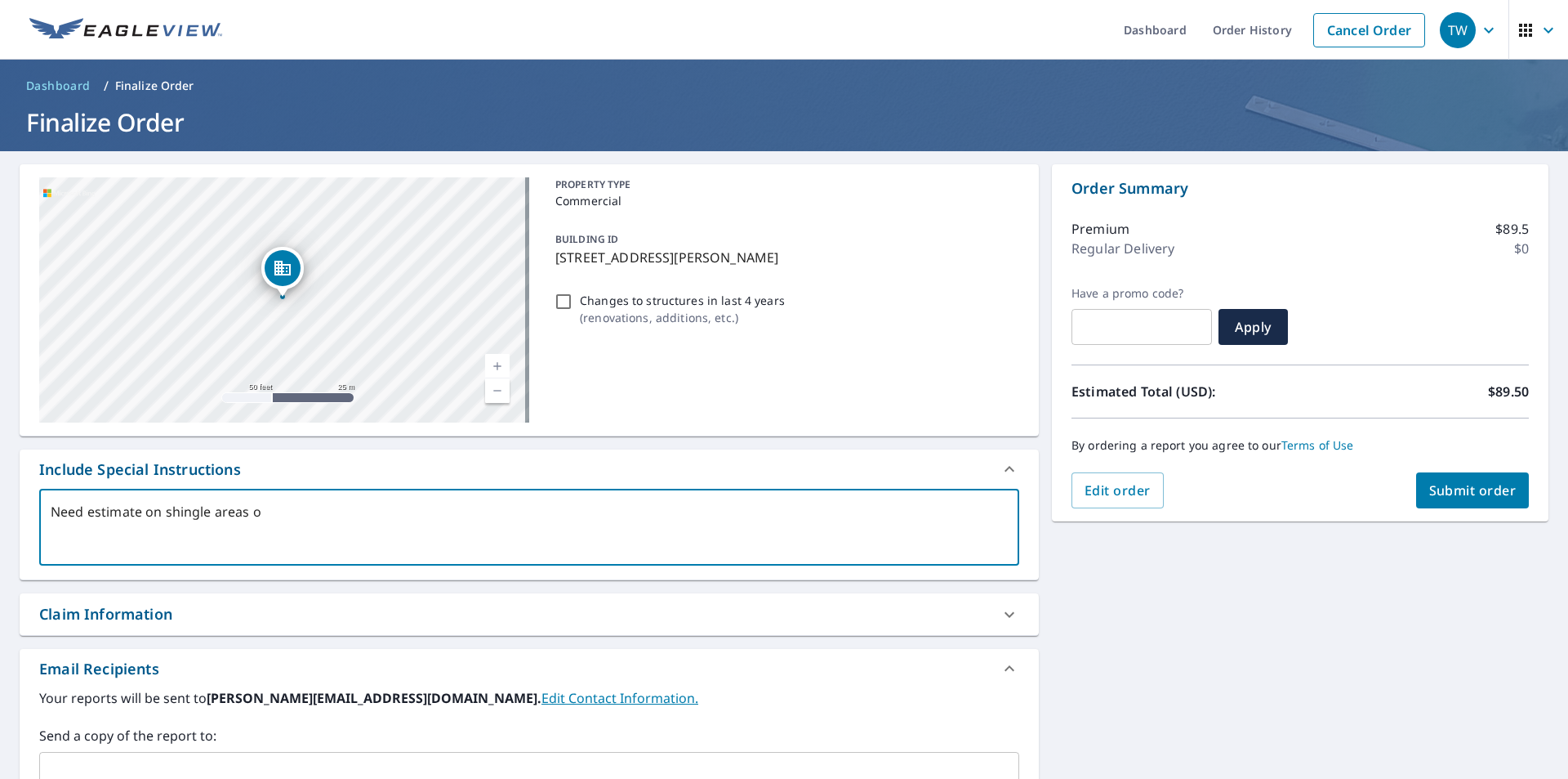
type textarea "Need estimate on shingle areas on"
type textarea "x"
type textarea "Need estimate on shingle areas onl"
type textarea "x"
type textarea "Need estimate on shingle areas only"
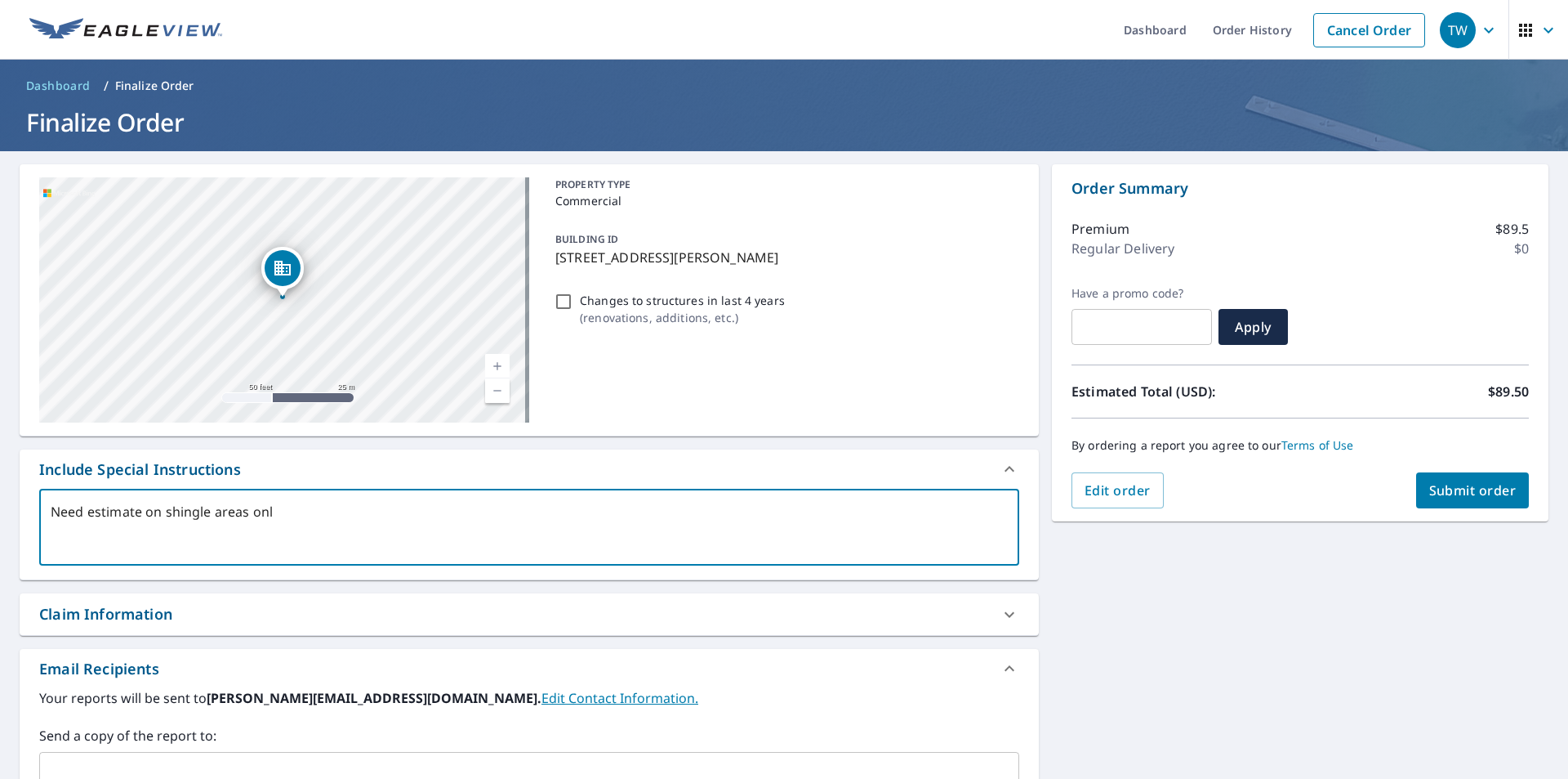
type textarea "x"
type textarea "Need estimate on shingle areas only,"
type textarea "x"
type textarea "Need estimate on shingle areas only,"
type textarea "x"
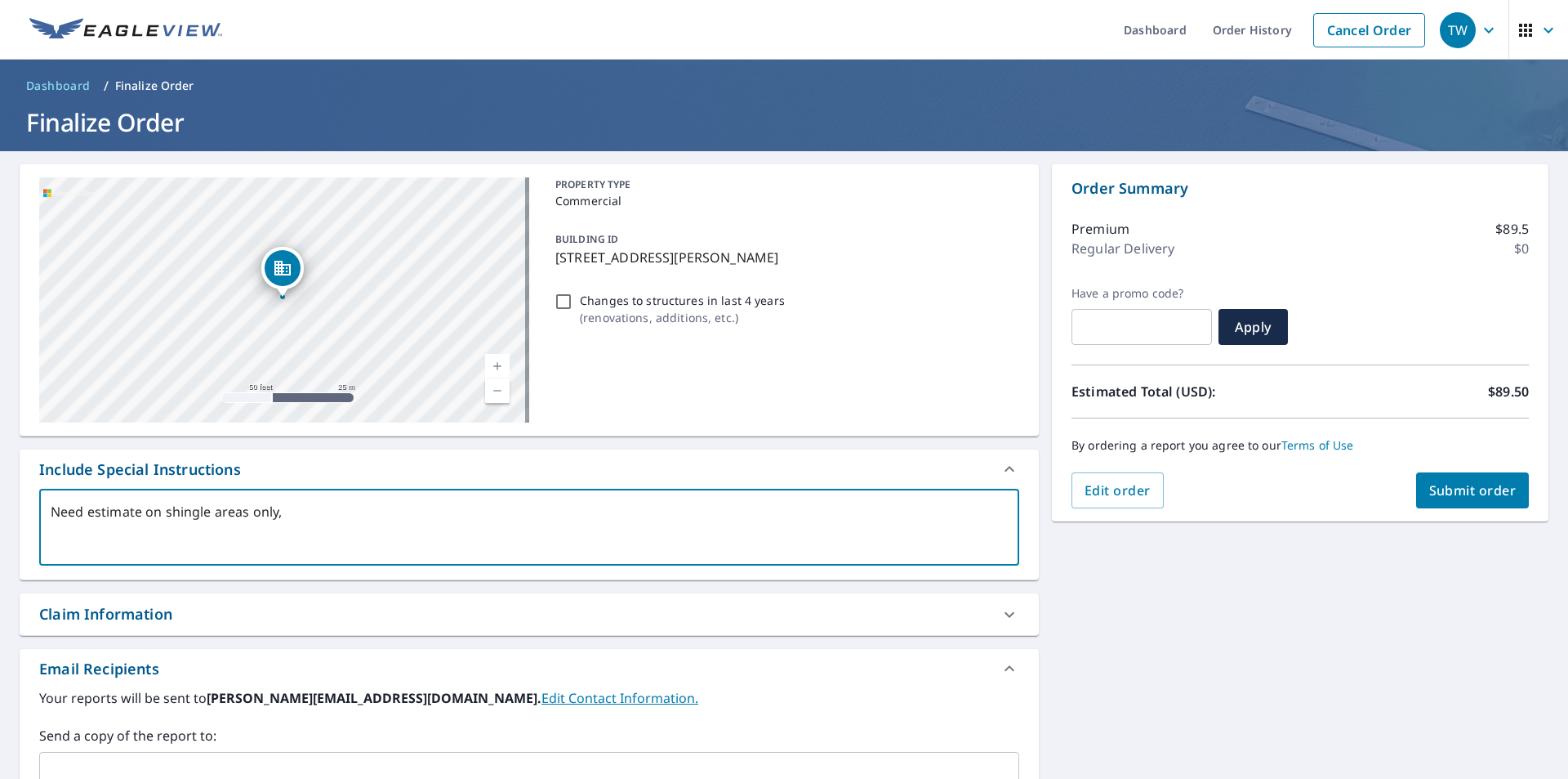
type textarea "Need estimate on shingle areas only, n"
type textarea "x"
type textarea "Need estimate on shingle areas only, no"
type textarea "x"
type textarea "Need estimate on shingle areas only, not"
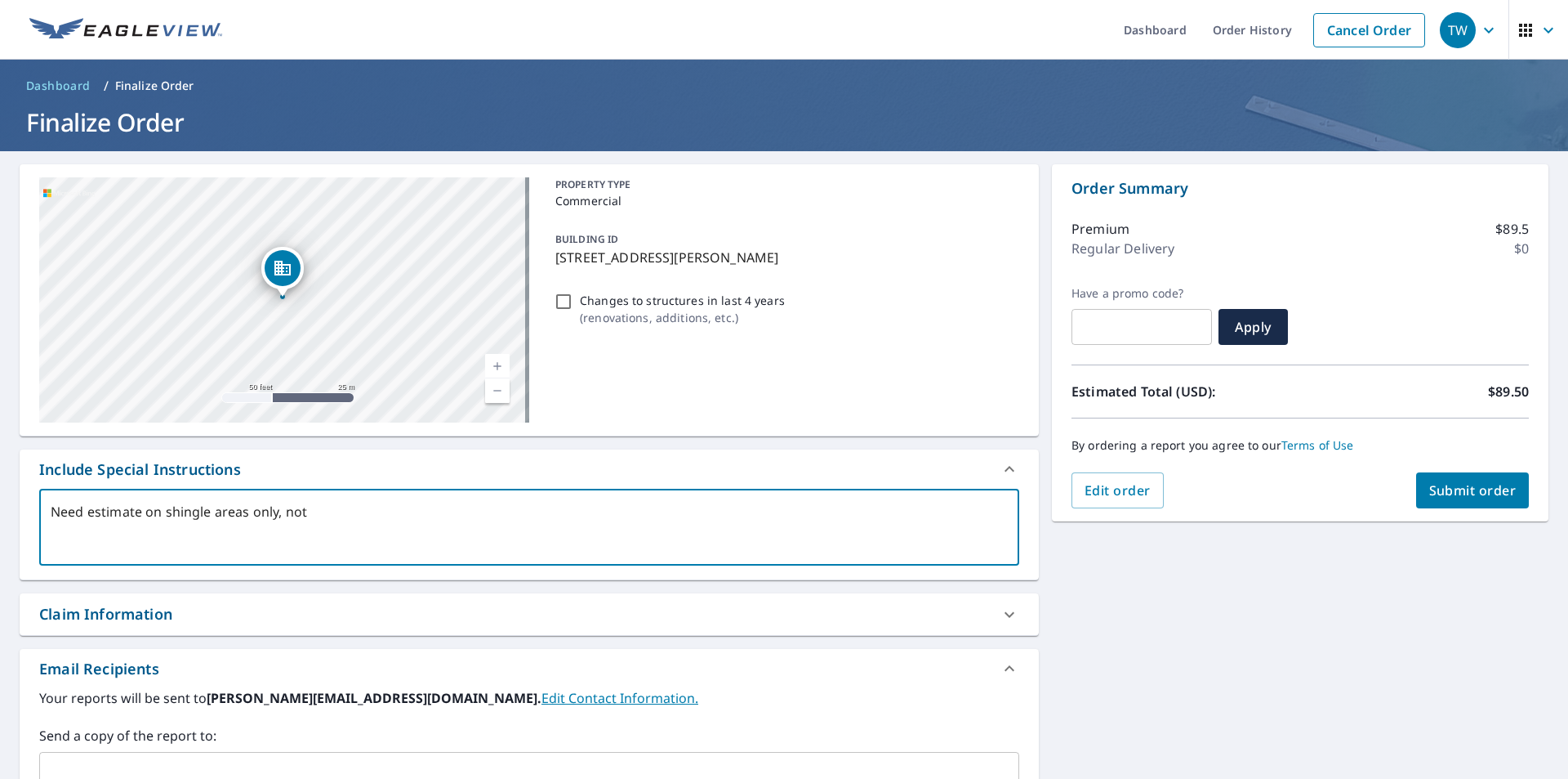
type textarea "x"
type textarea "Need estimate on shingle areas only, not"
type textarea "x"
type textarea "Need estimate on shingle areas only, not t"
type textarea "x"
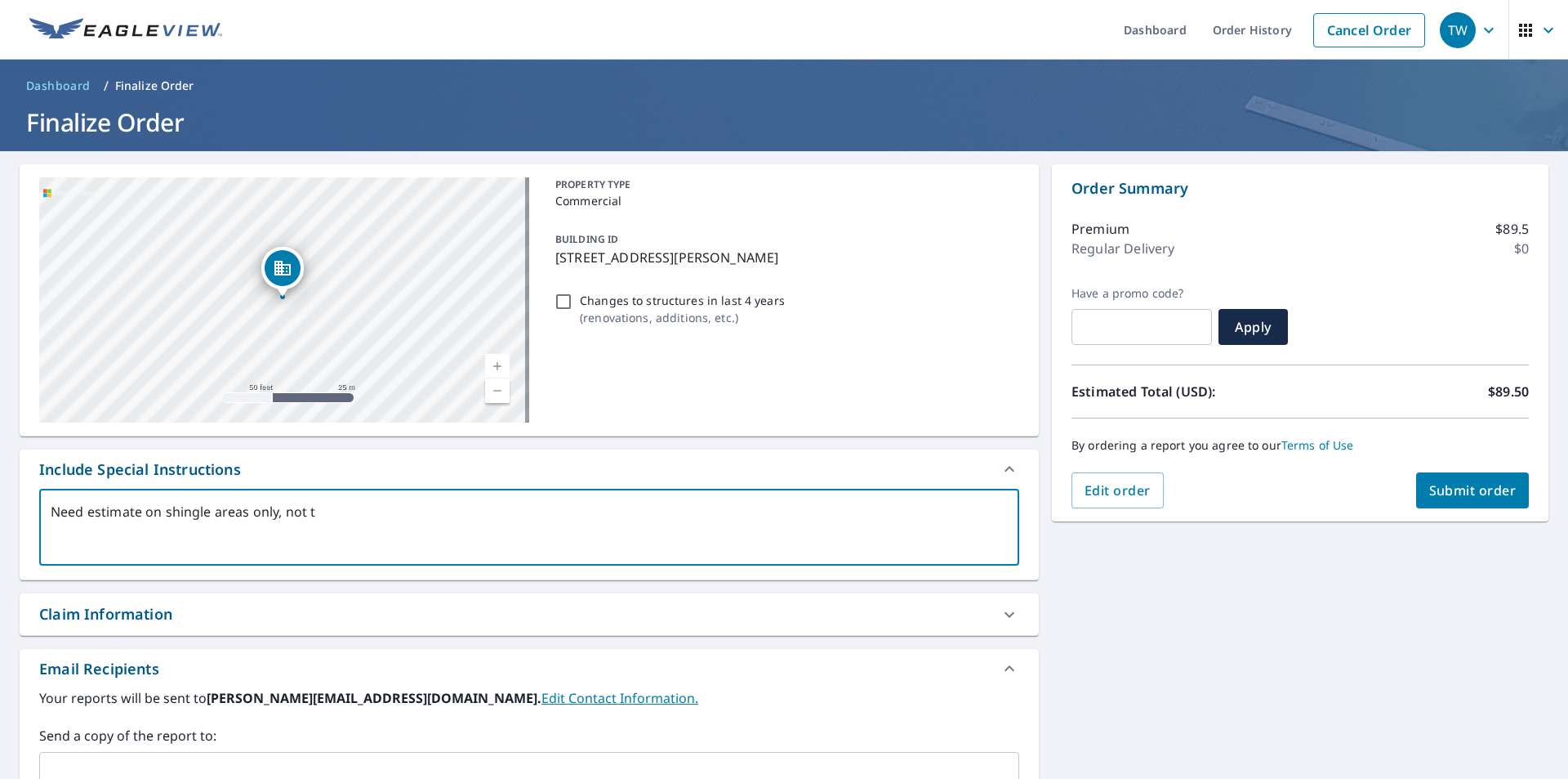
type textarea "Need estimate on shingle areas only, not th"
type textarea "x"
type textarea "Need estimate on shingle areas only, not the"
type textarea "x"
type textarea "Need estimate on shingle areas only, not the"
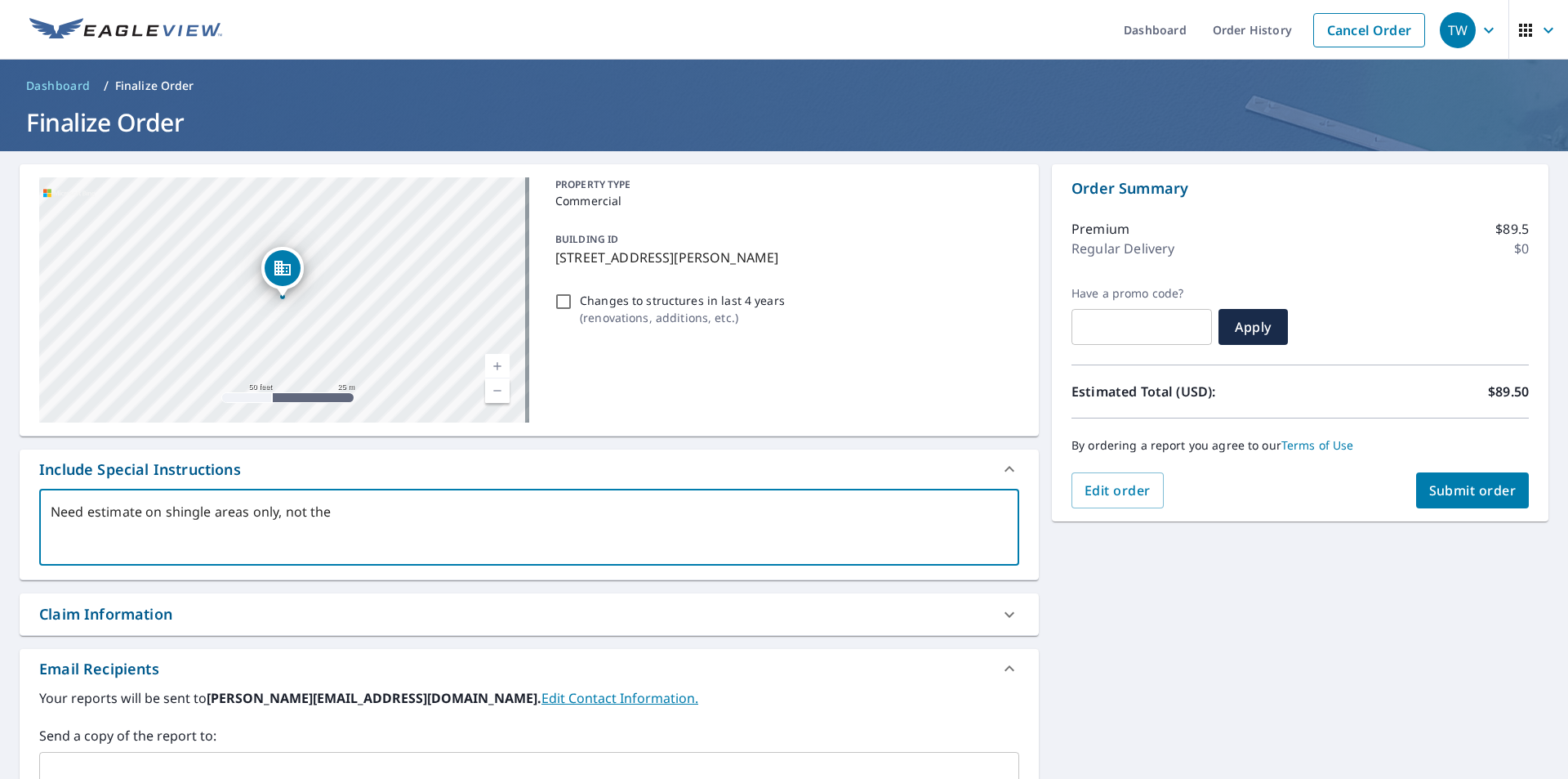
type textarea "x"
type textarea "Need estimate on shingle areas only, not the f"
type textarea "x"
type textarea "Need estimate on shingle areas only, not the fl"
type textarea "x"
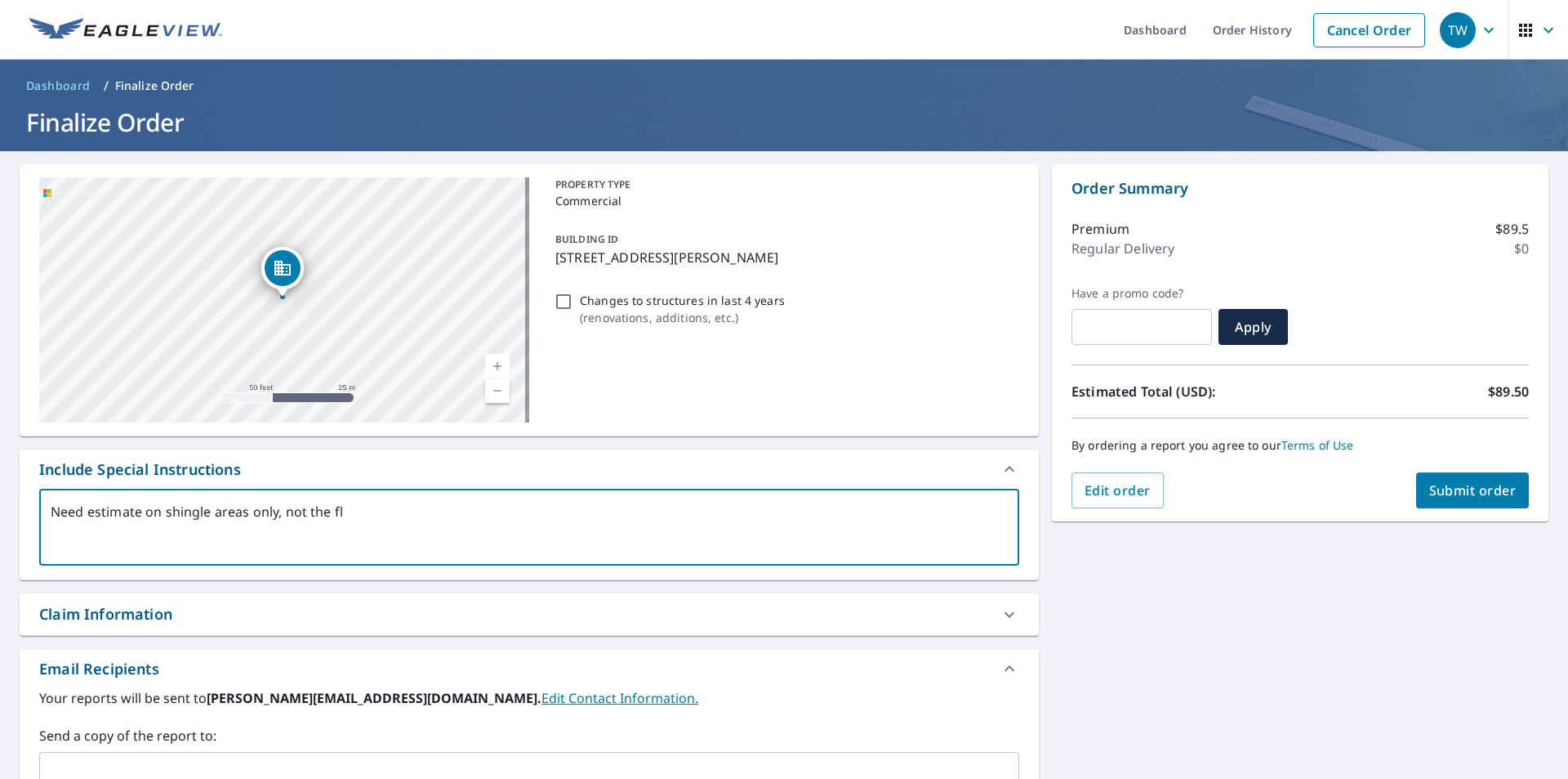
type textarea "Need estimate on shingle areas only, not the fla"
type textarea "x"
type textarea "Need estimate on shingle areas only, not the flat"
type textarea "x"
type textarea "Need estimate on shingle areas only, not the flat"
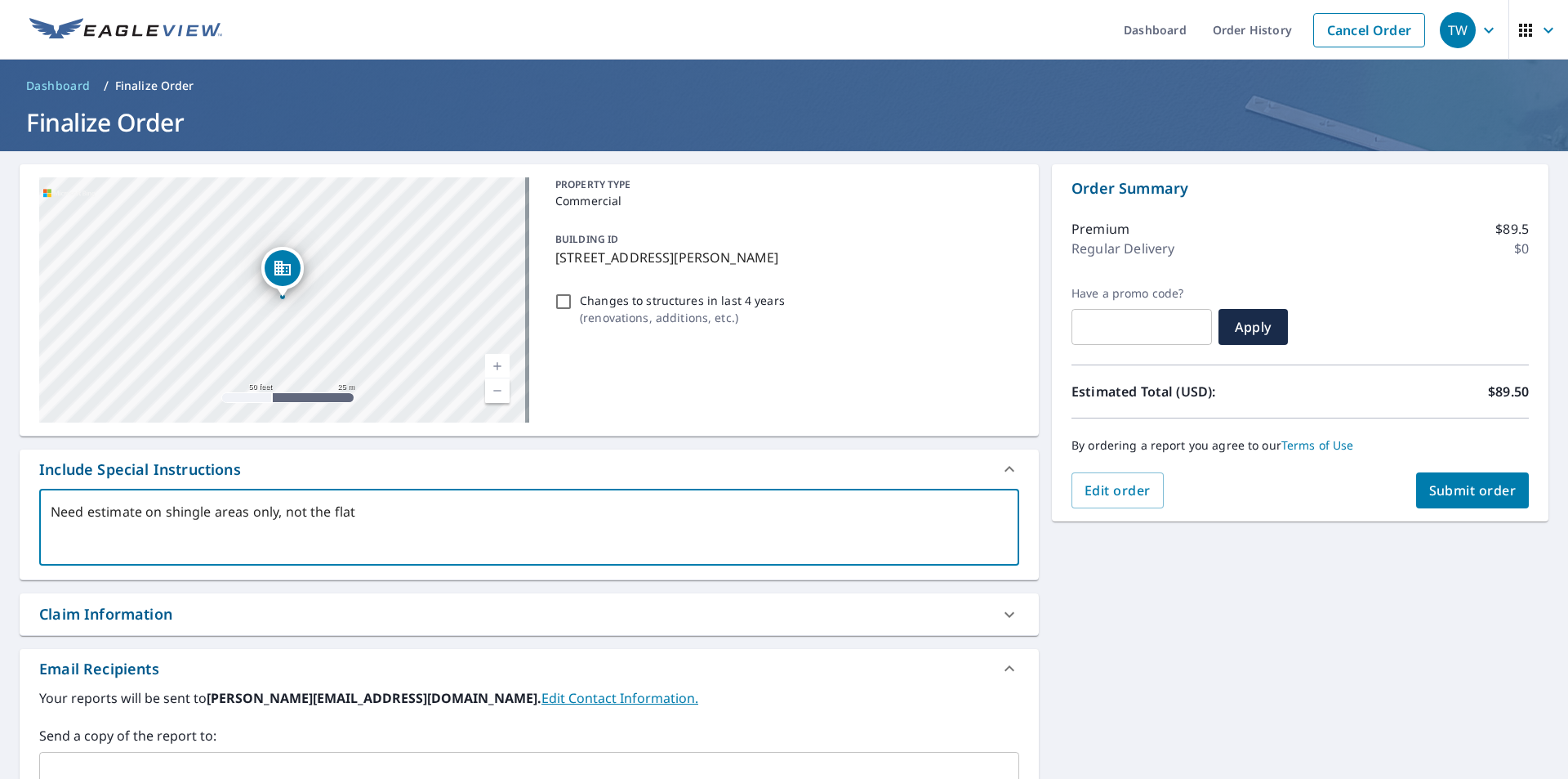
type textarea "x"
type textarea "Need estimate on shingle areas only, not the flat g"
type textarea "x"
type textarea "Need estimate on shingle areas only, not the flat gr"
type textarea "x"
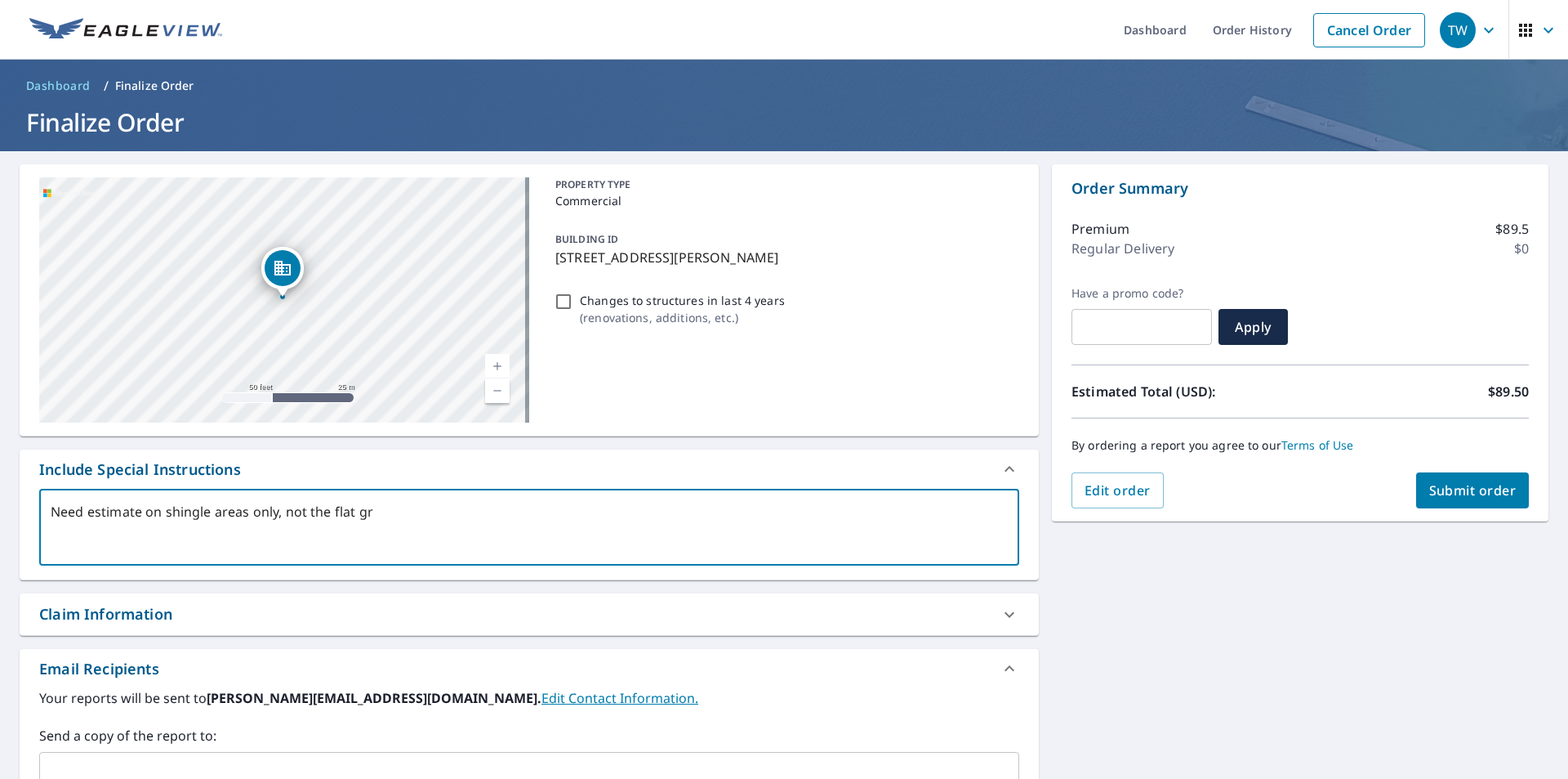
type textarea "Need estimate on shingle areas only, not the flat gra"
type textarea "x"
type textarea "Need estimate on shingle areas only, not the flat grav"
type textarea "x"
type textarea "Need estimate on shingle areas only, not the flat grave"
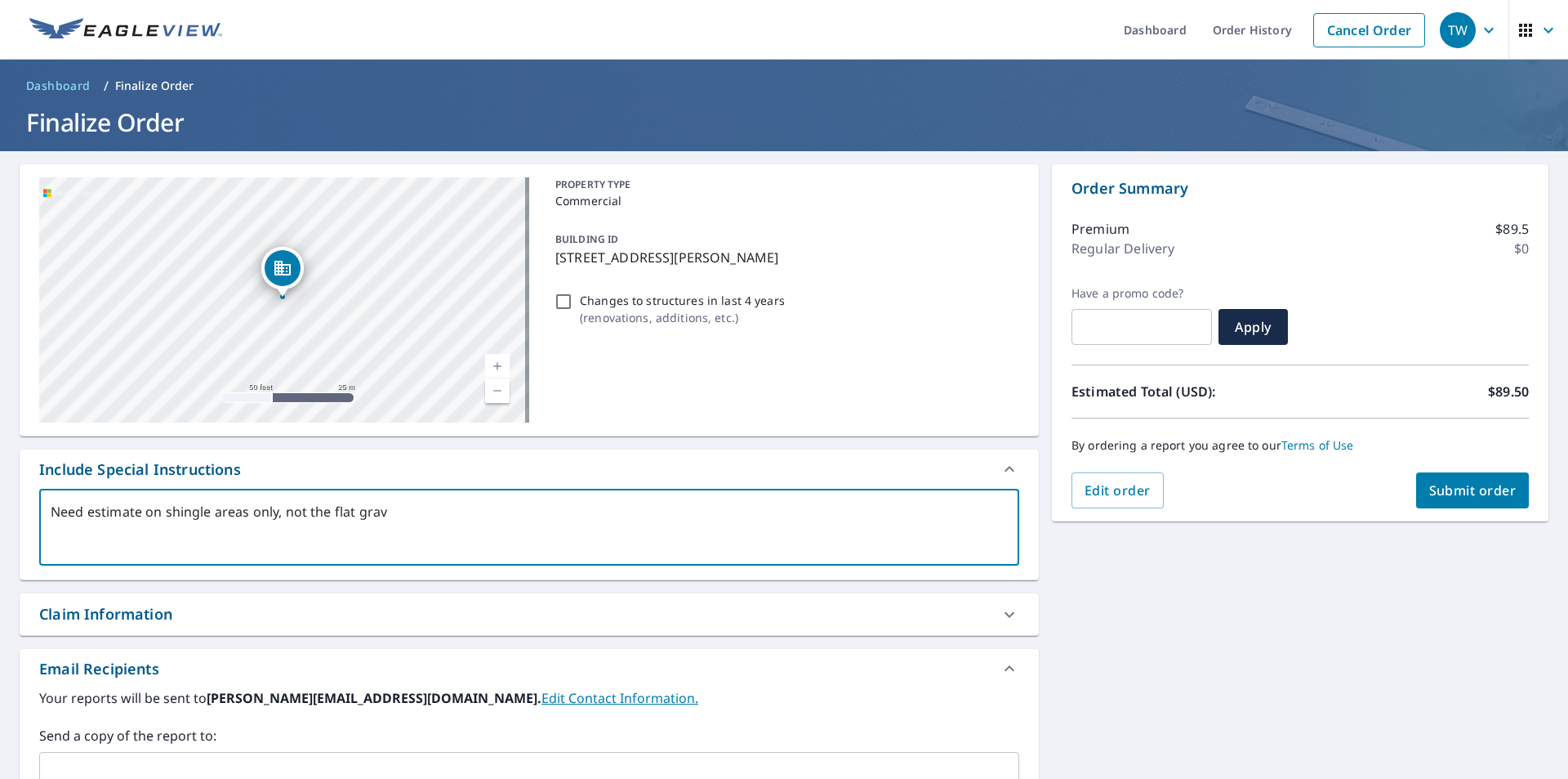
type textarea "x"
type textarea "Need estimate on shingle areas only, not the flat gravel"
type textarea "x"
type textarea "Need estimate on shingle areas only, not the flat gravel"
type textarea "x"
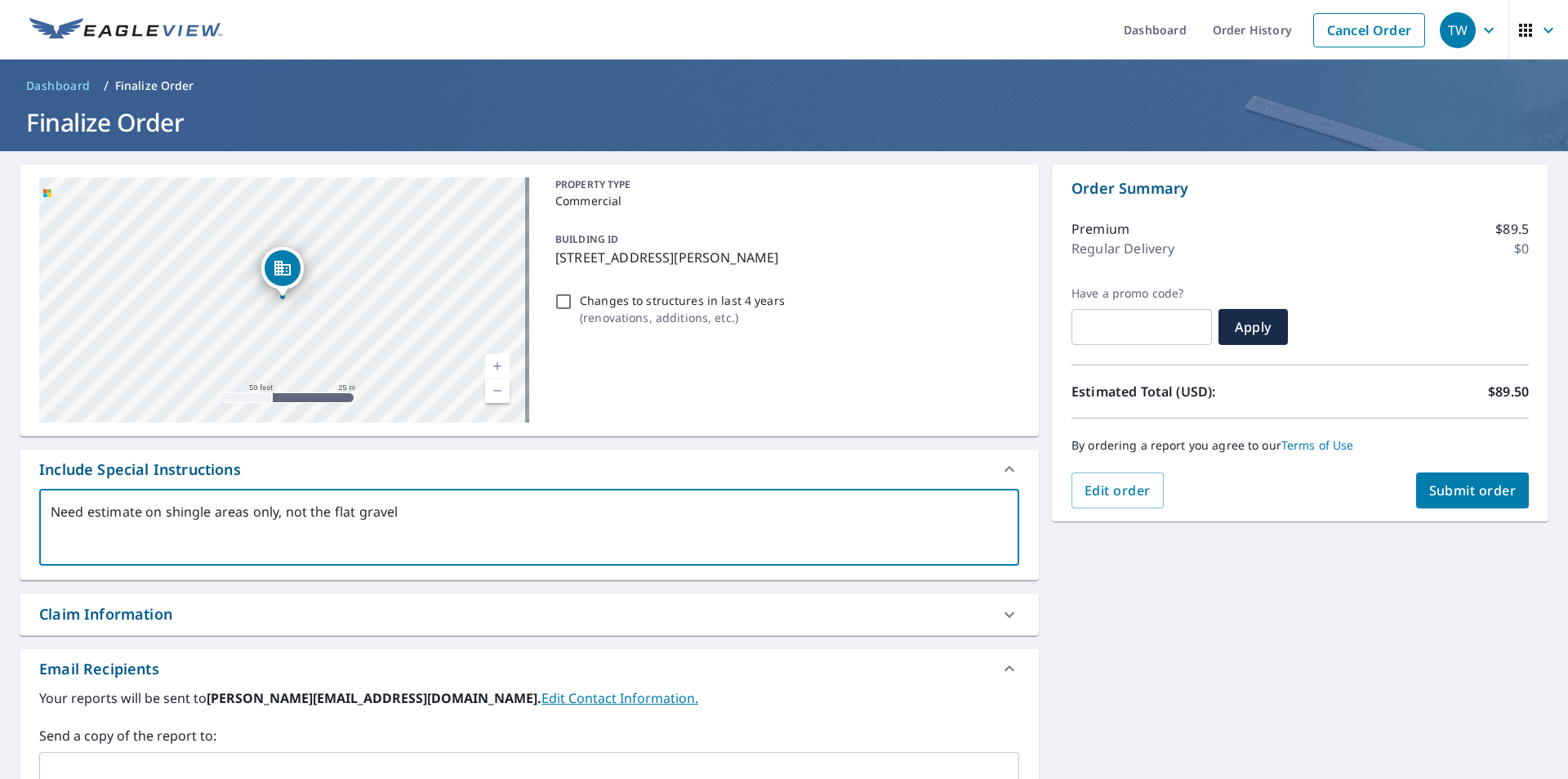
type textarea "Need estimate on shingle areas only, not the flat gravel r"
type textarea "x"
type textarea "Need estimate on shingle areas only, not the flat gravel ro"
type textarea "x"
type textarea "Need estimate on shingle areas only, not the flat gravel roo"
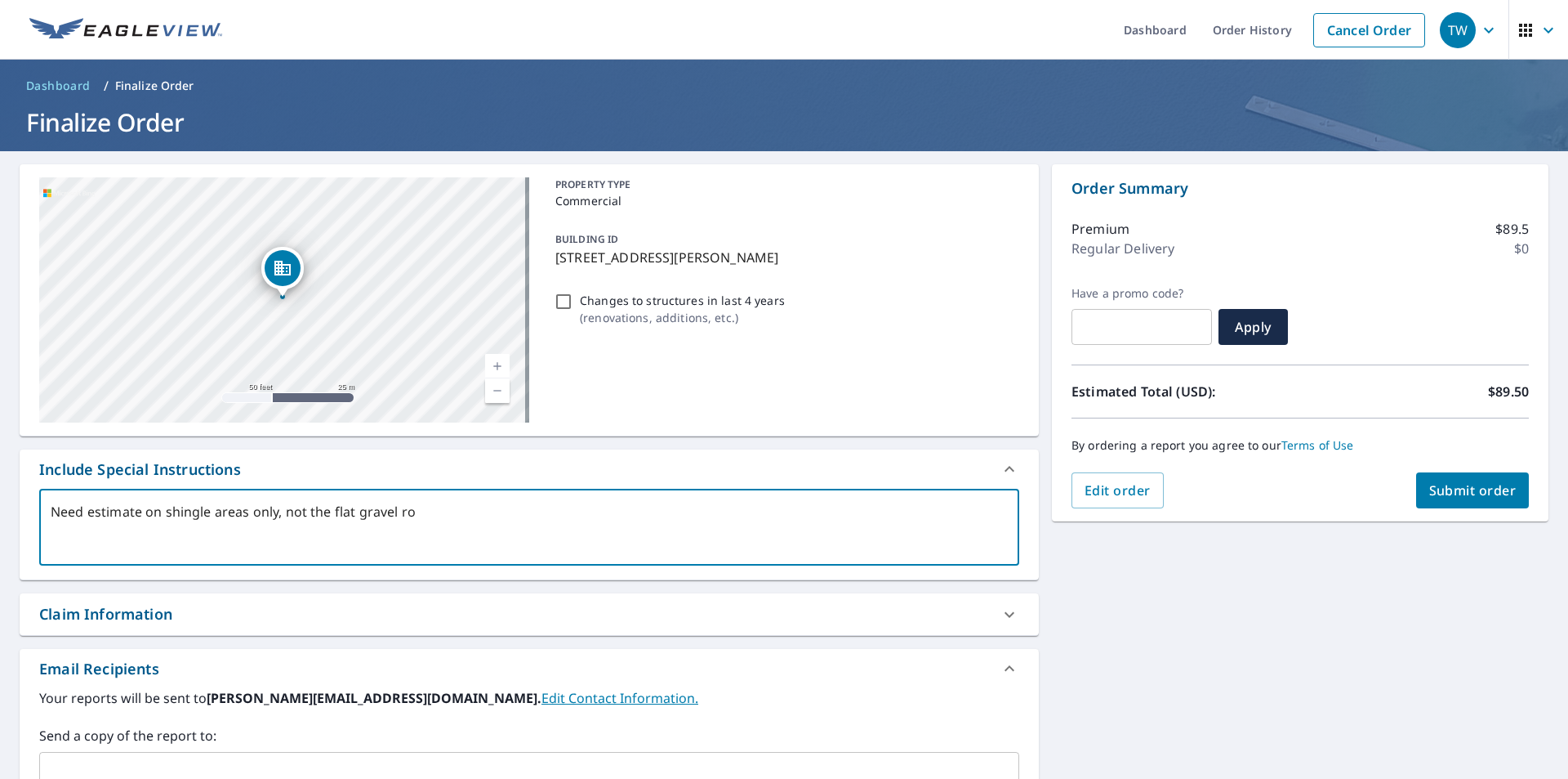
type textarea "x"
type textarea "Need estimate on shingle areas only, not the flat gravel roof"
type textarea "x"
type textarea "Need estimate on shingle areas only, not the flat gravel roof."
type textarea "x"
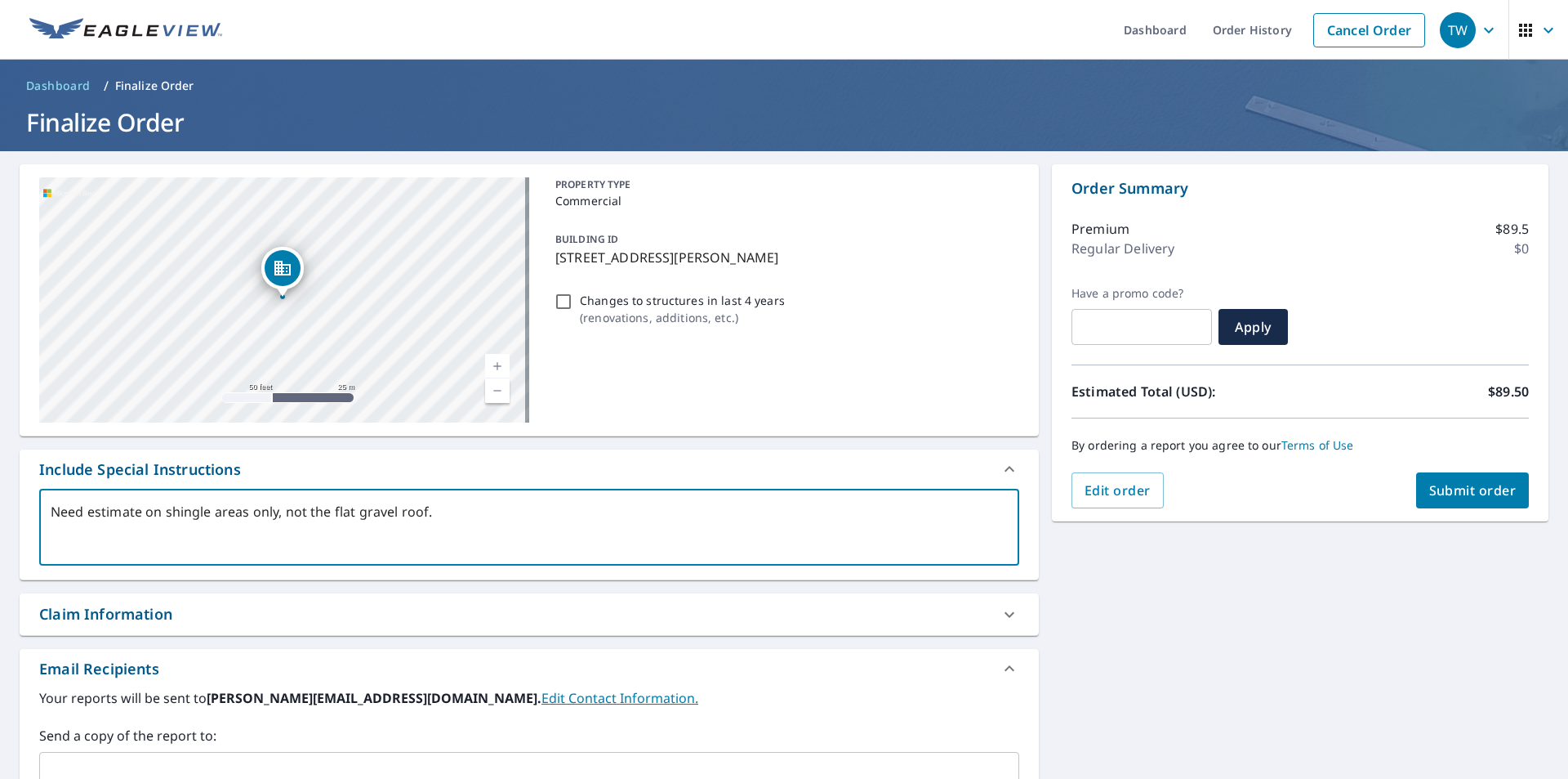
type textarea "Need estimate on shingle areas only, not the flat gravel roof."
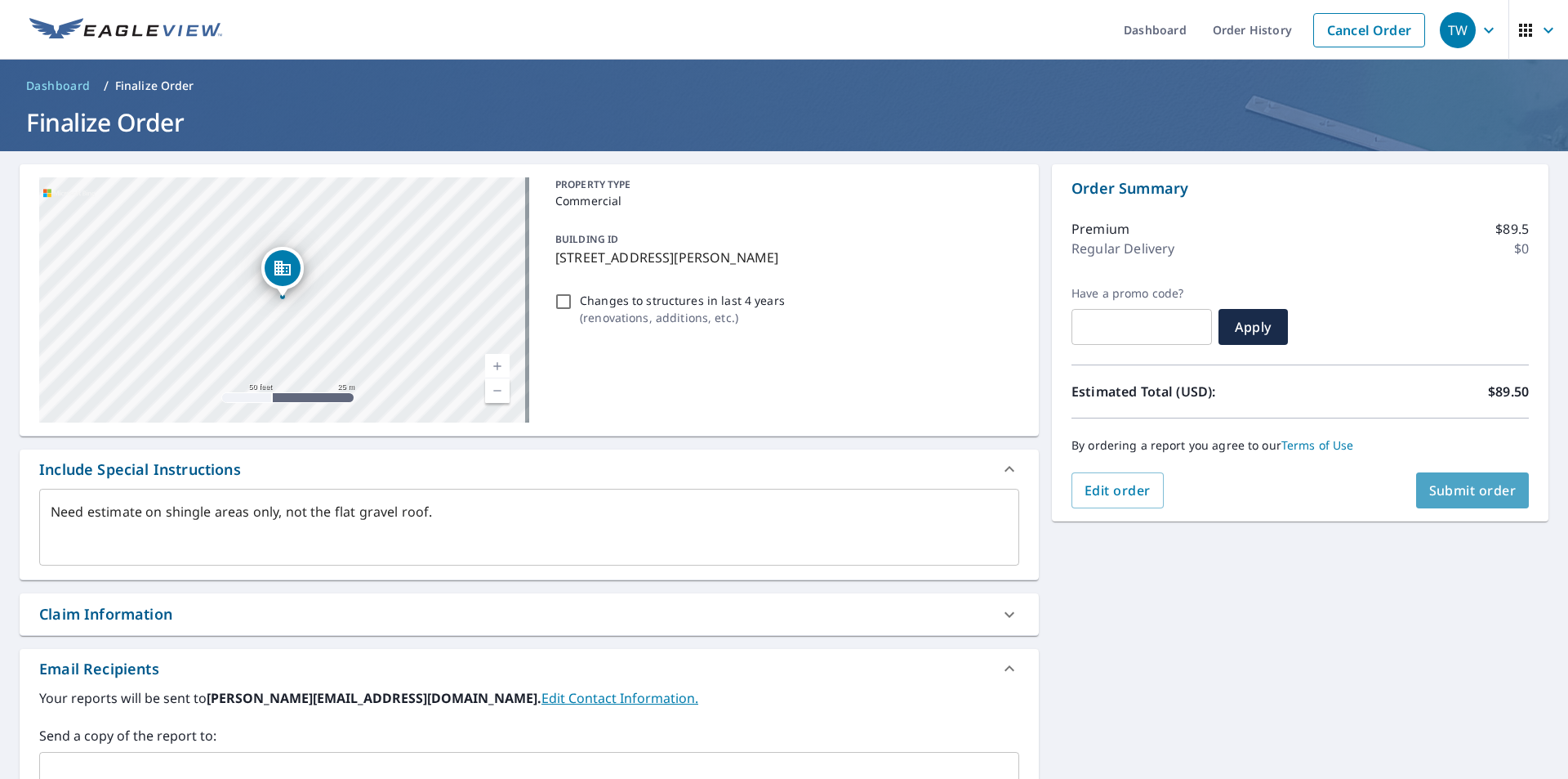
click at [1453, 483] on span "Submit order" at bounding box center [1473, 490] width 88 height 18
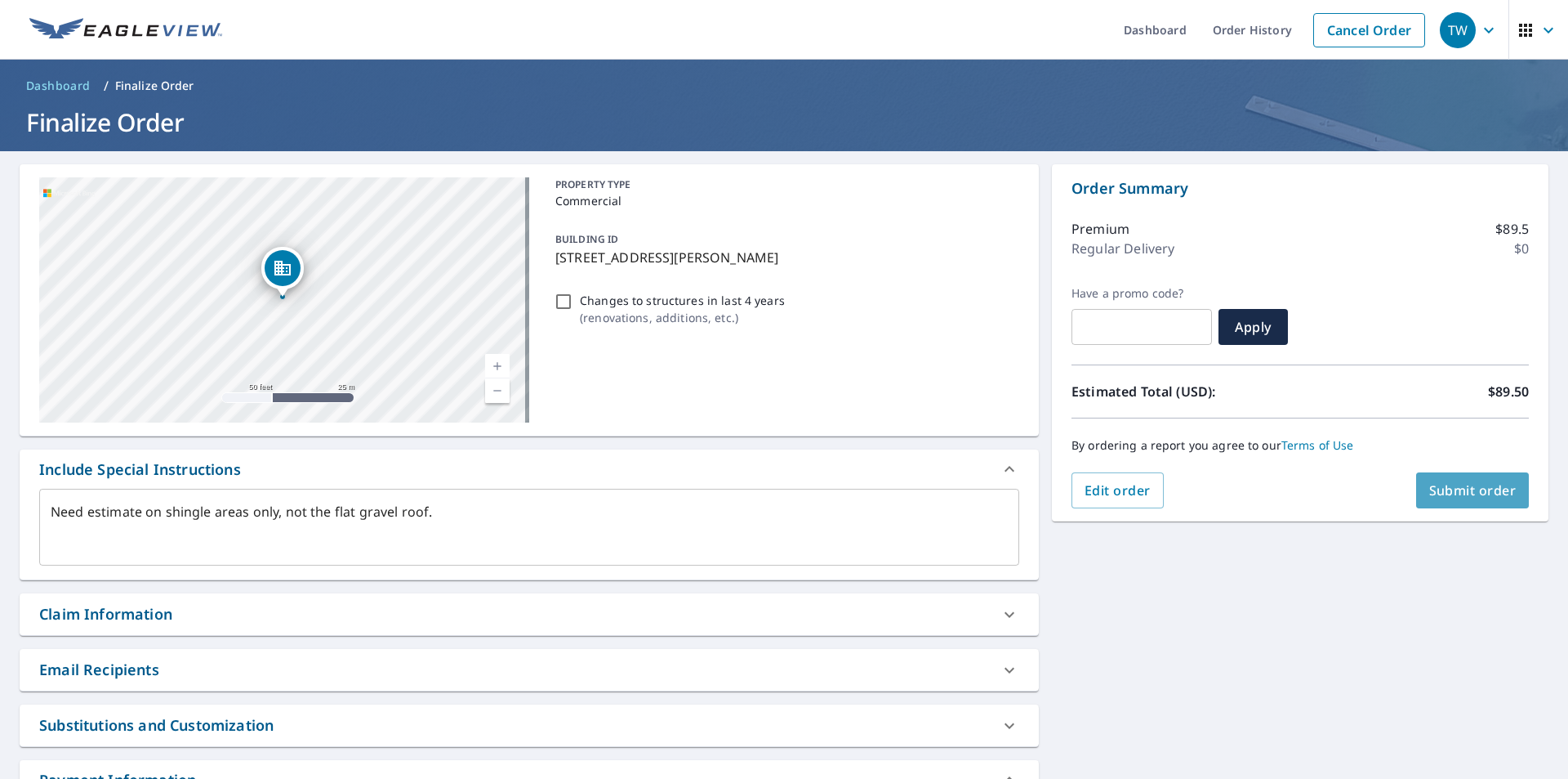
click at [1456, 488] on span "Submit order" at bounding box center [1473, 490] width 88 height 18
type textarea "x"
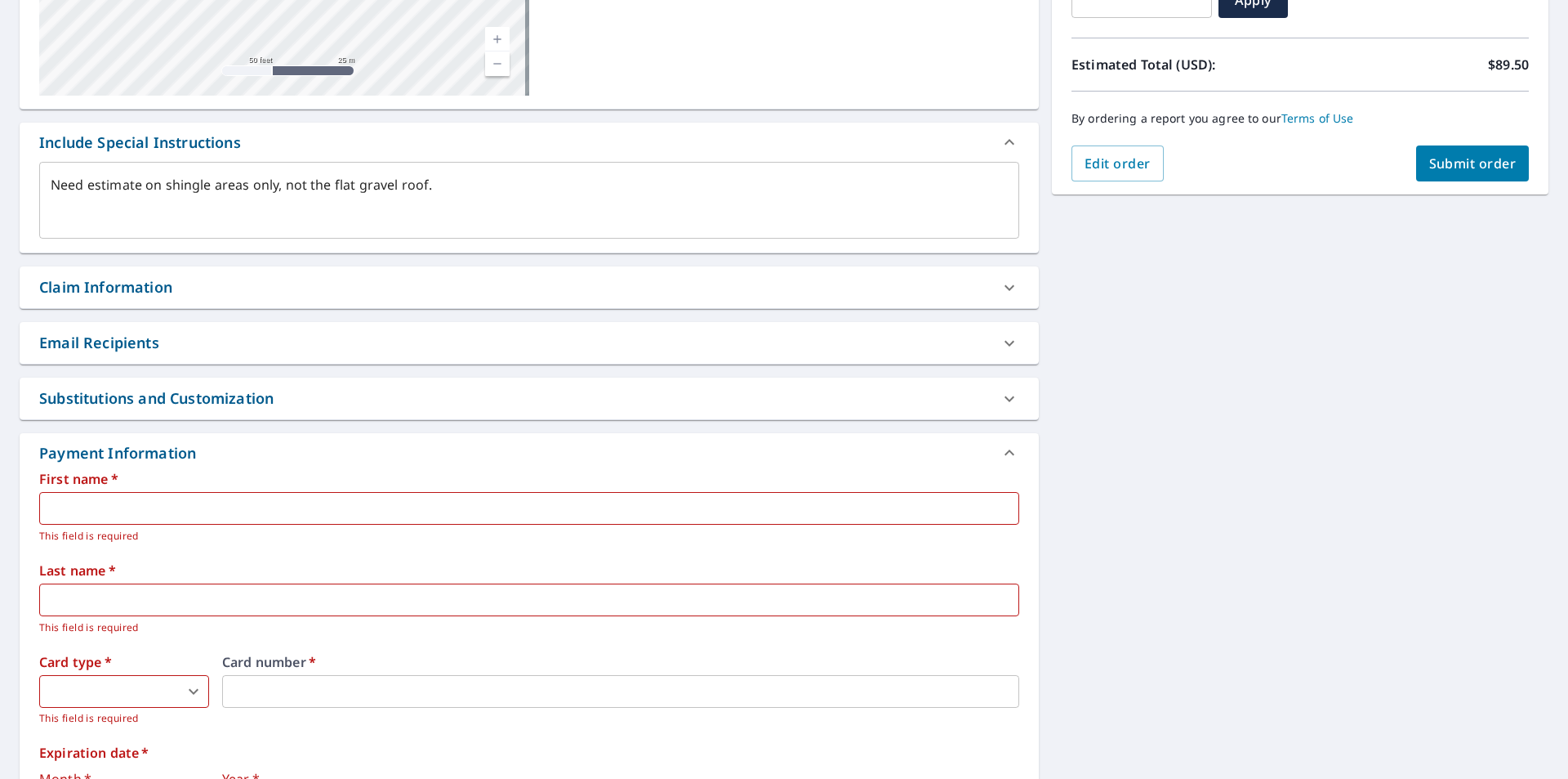
scroll to position [490, 0]
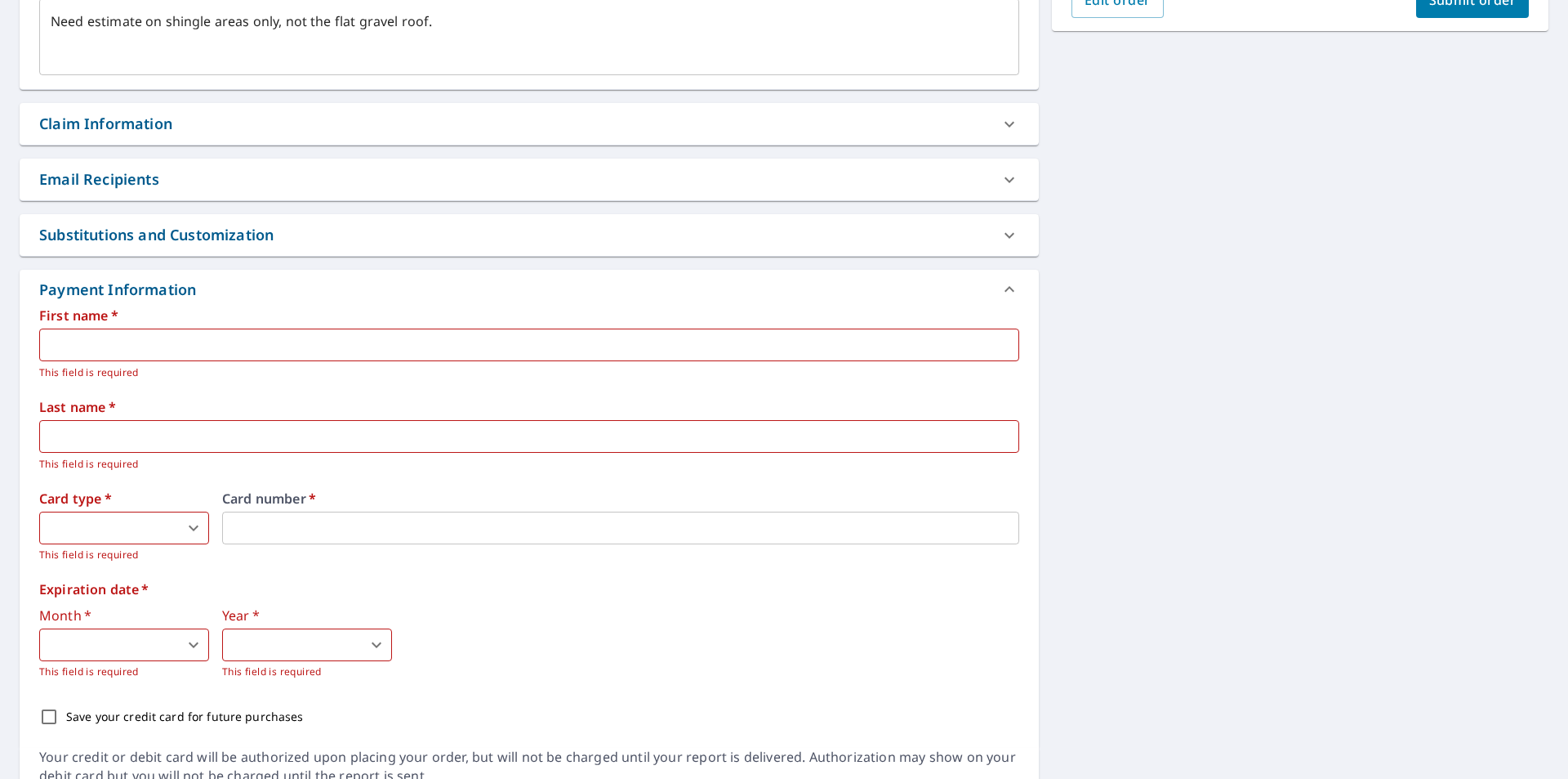
click at [83, 352] on input "text" at bounding box center [529, 345] width 981 height 33
type input "[PERSON_NAME]"
type textarea "x"
click at [120, 435] on input "text" at bounding box center [529, 436] width 981 height 33
type input "[PERSON_NAME]"
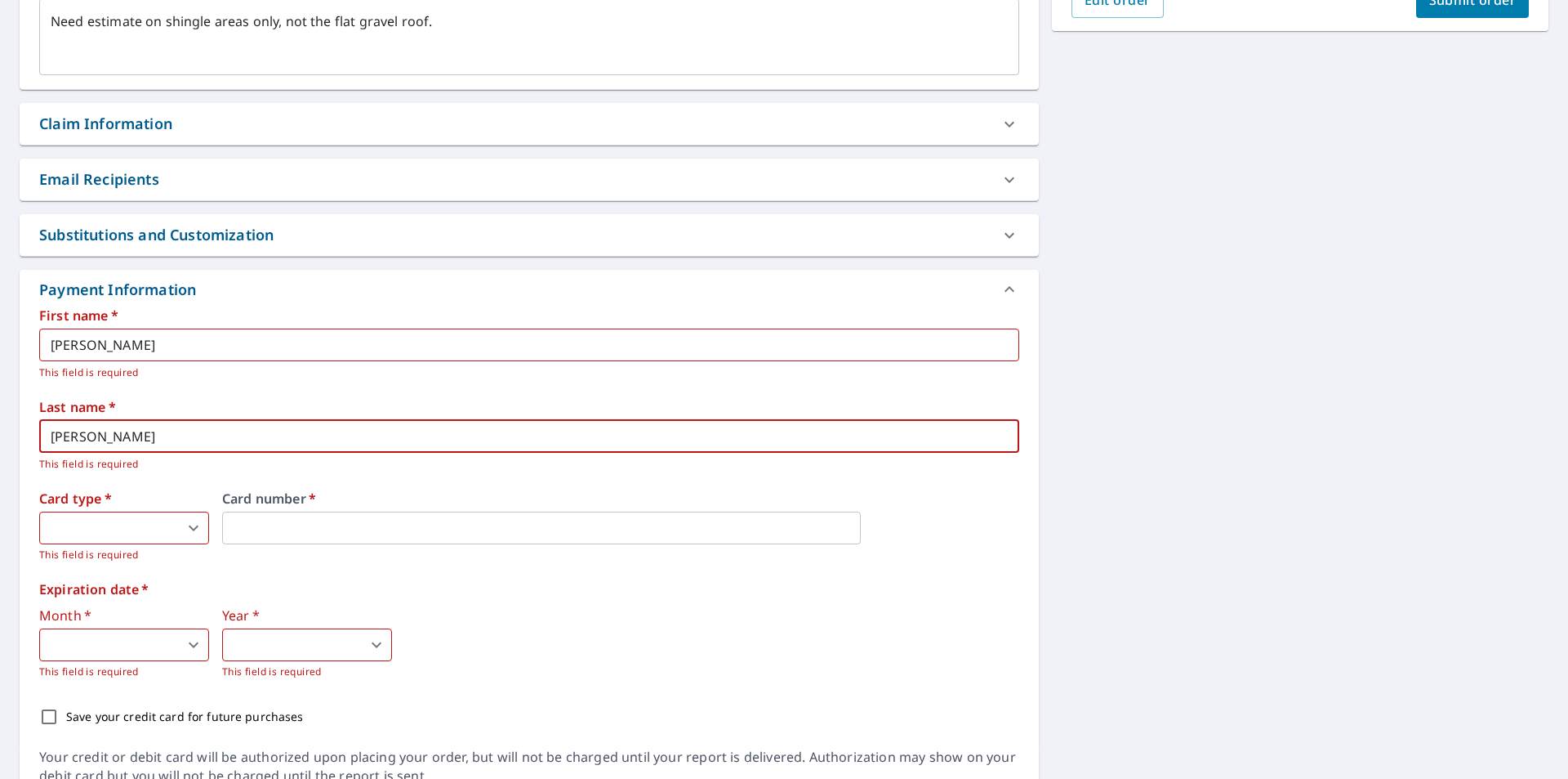
click at [189, 529] on body "TW TW Dashboard Order History Cancel Order TW Dashboard / Finalize Order Finali…" at bounding box center [784, 389] width 1568 height 779
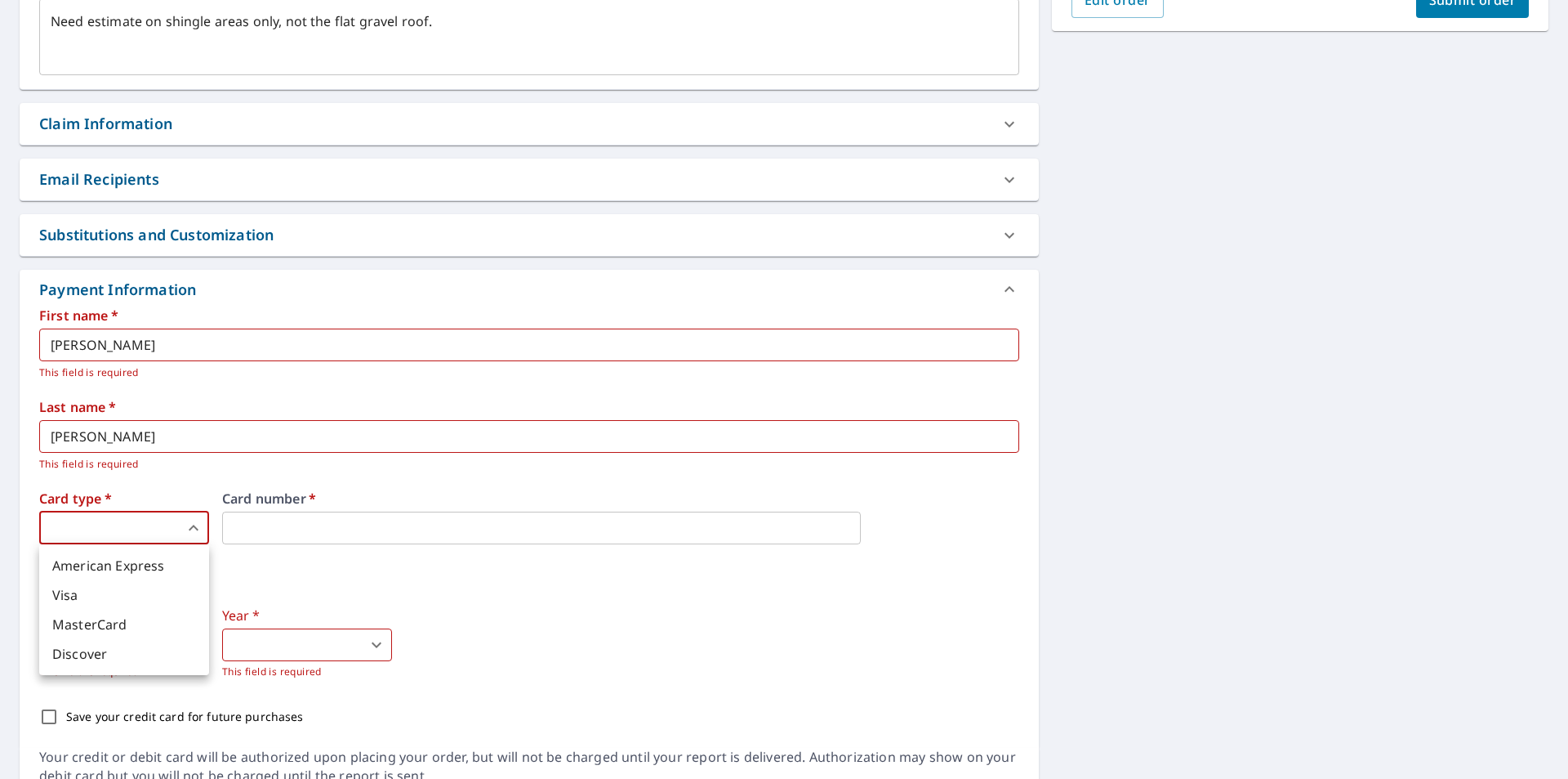
click at [113, 565] on li "American Express" at bounding box center [124, 565] width 170 height 29
type textarea "x"
type input "1"
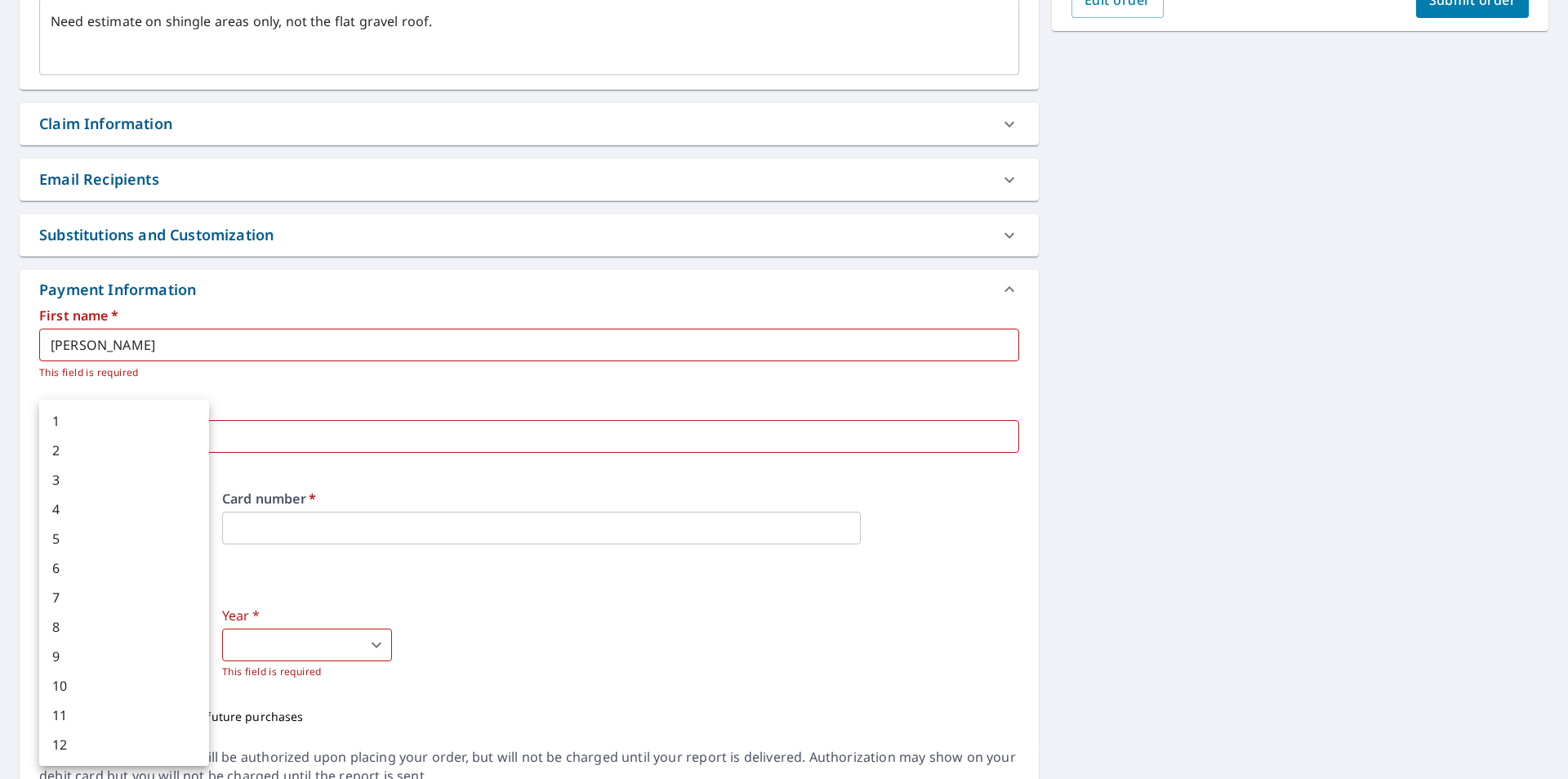
click at [189, 643] on body "TW TW Dashboard Order History Cancel Order TW Dashboard / Finalize Order Finali…" at bounding box center [784, 389] width 1568 height 779
click at [64, 564] on li "6" at bounding box center [124, 567] width 170 height 29
type textarea "x"
type input "6"
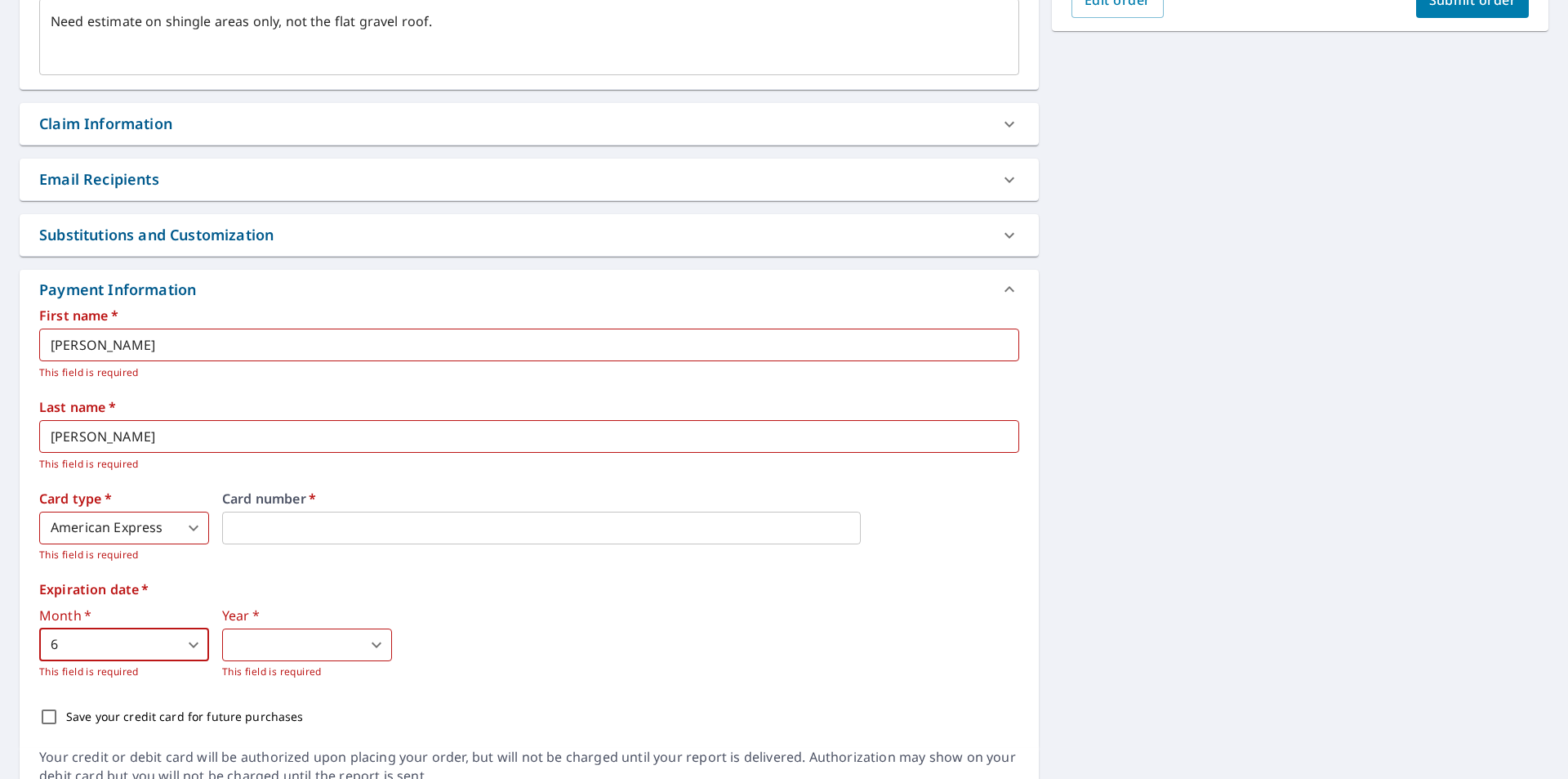
click at [370, 646] on body "TW TW Dashboard Order History Cancel Order TW Dashboard / Finalize Order Finali…" at bounding box center [784, 389] width 1568 height 779
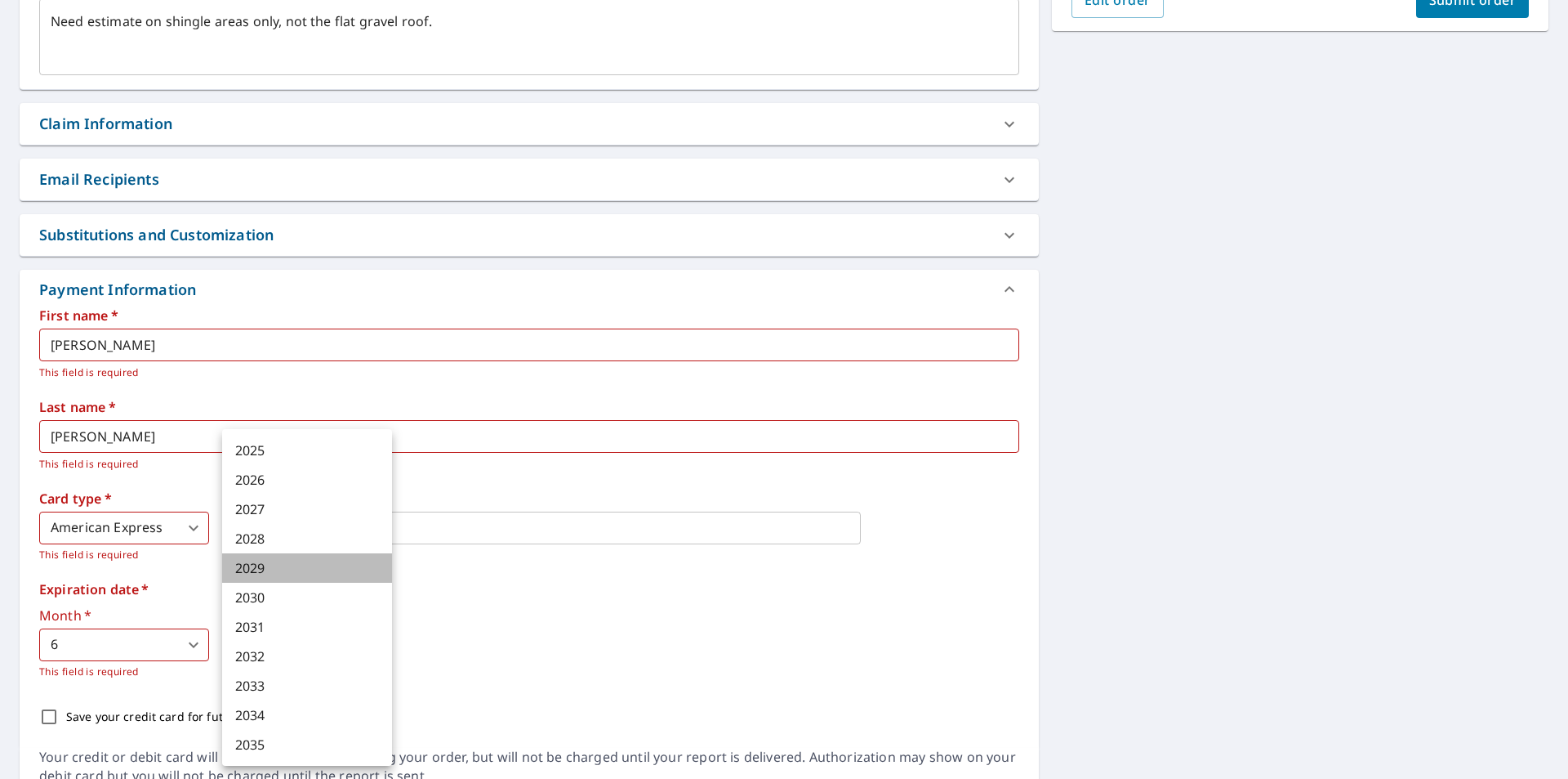
click at [252, 561] on li "2029" at bounding box center [307, 567] width 170 height 29
type textarea "x"
type input "2029"
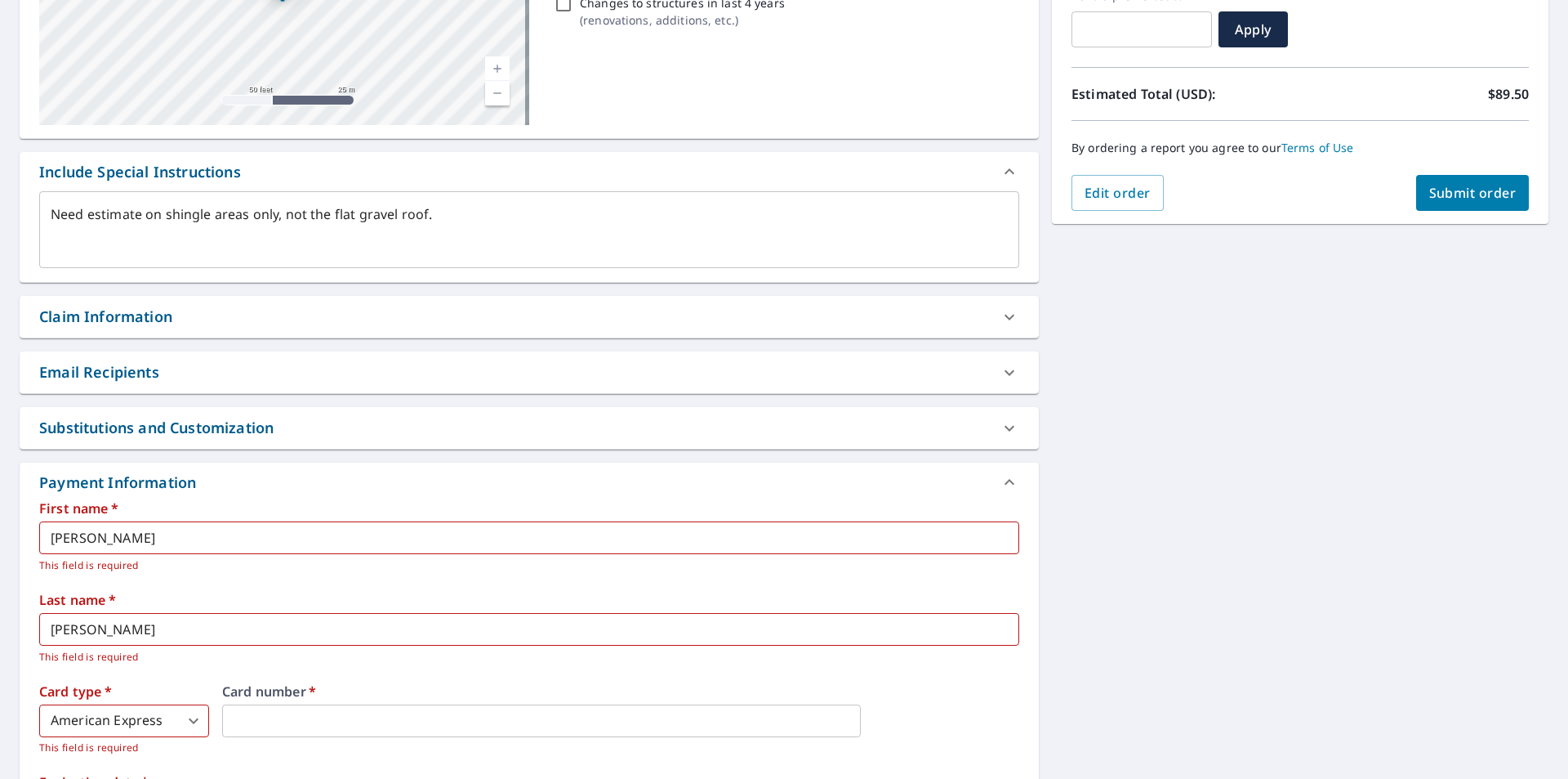
scroll to position [0, 0]
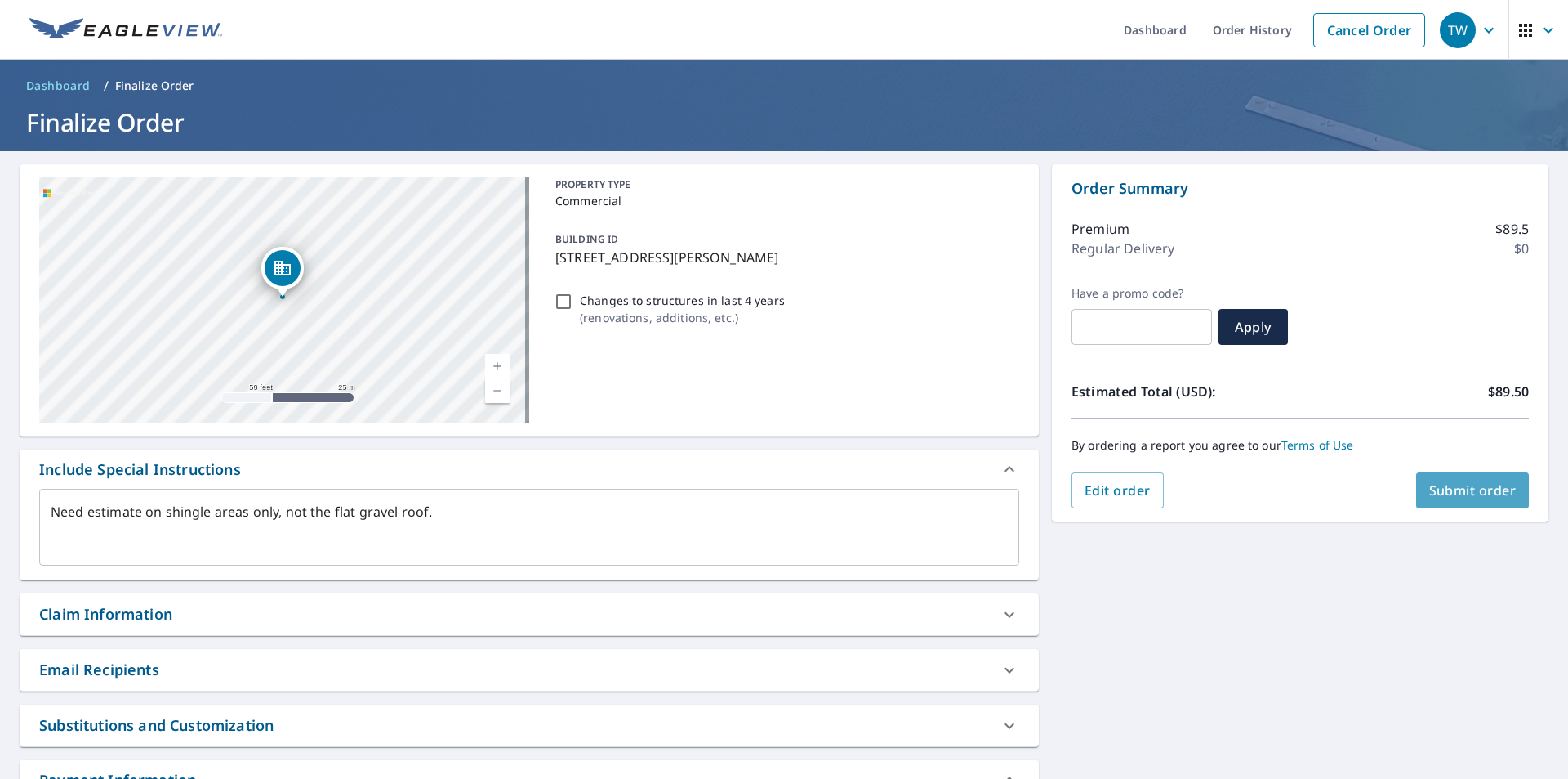
click at [1460, 480] on button "Submit order" at bounding box center [1473, 490] width 113 height 36
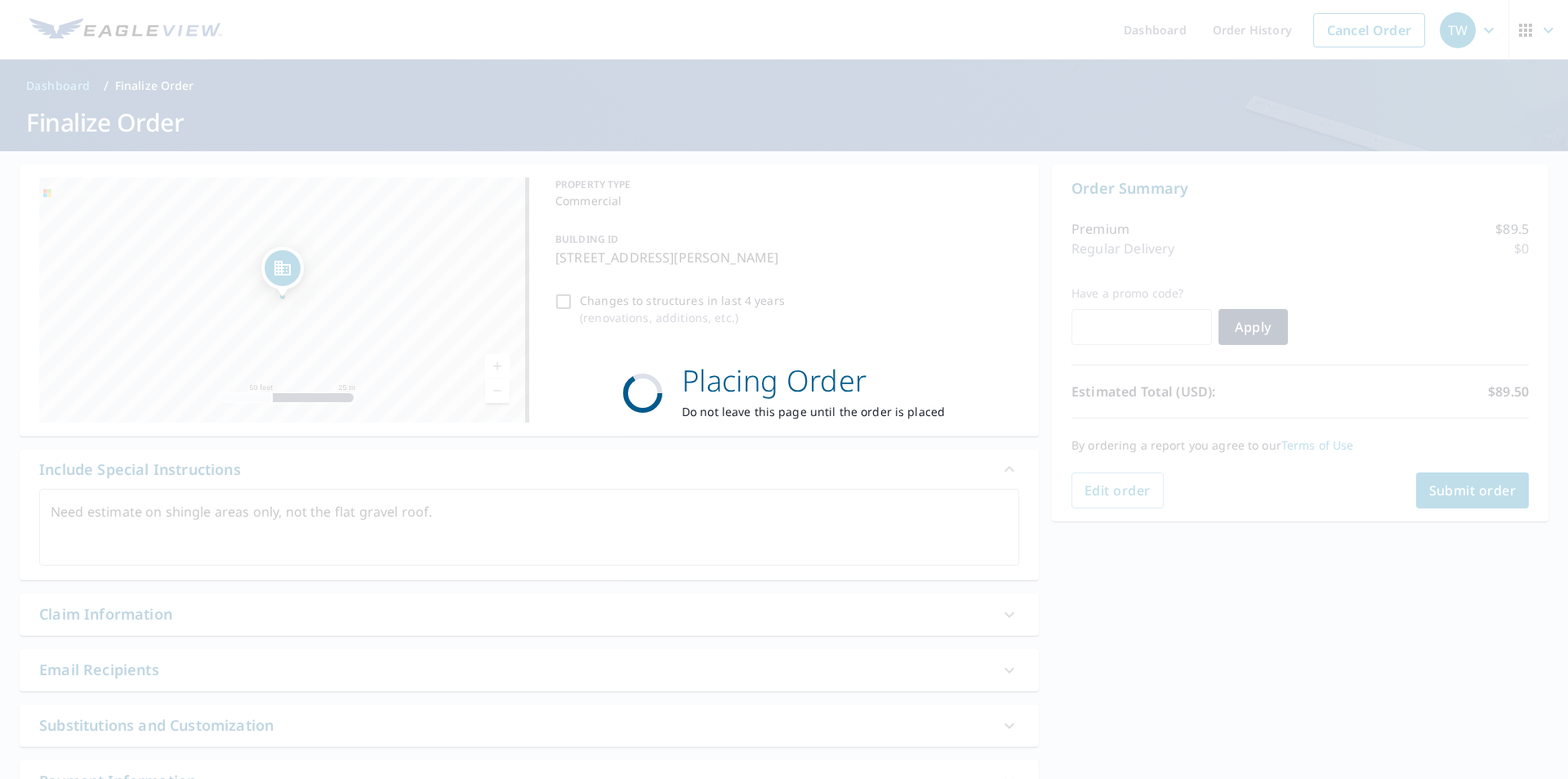
type textarea "x"
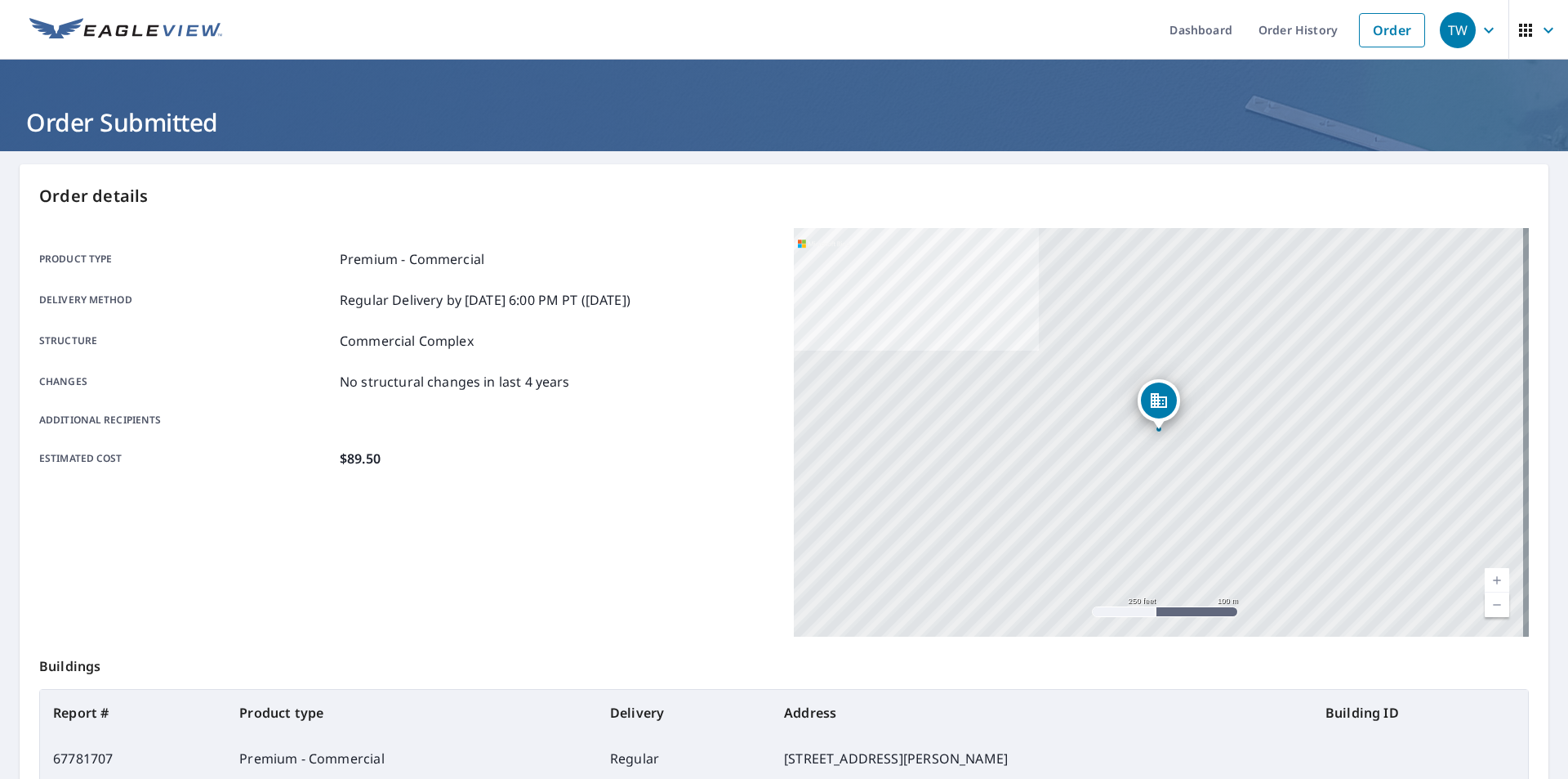
click at [1479, 35] on icon "button" at bounding box center [1489, 30] width 19 height 19
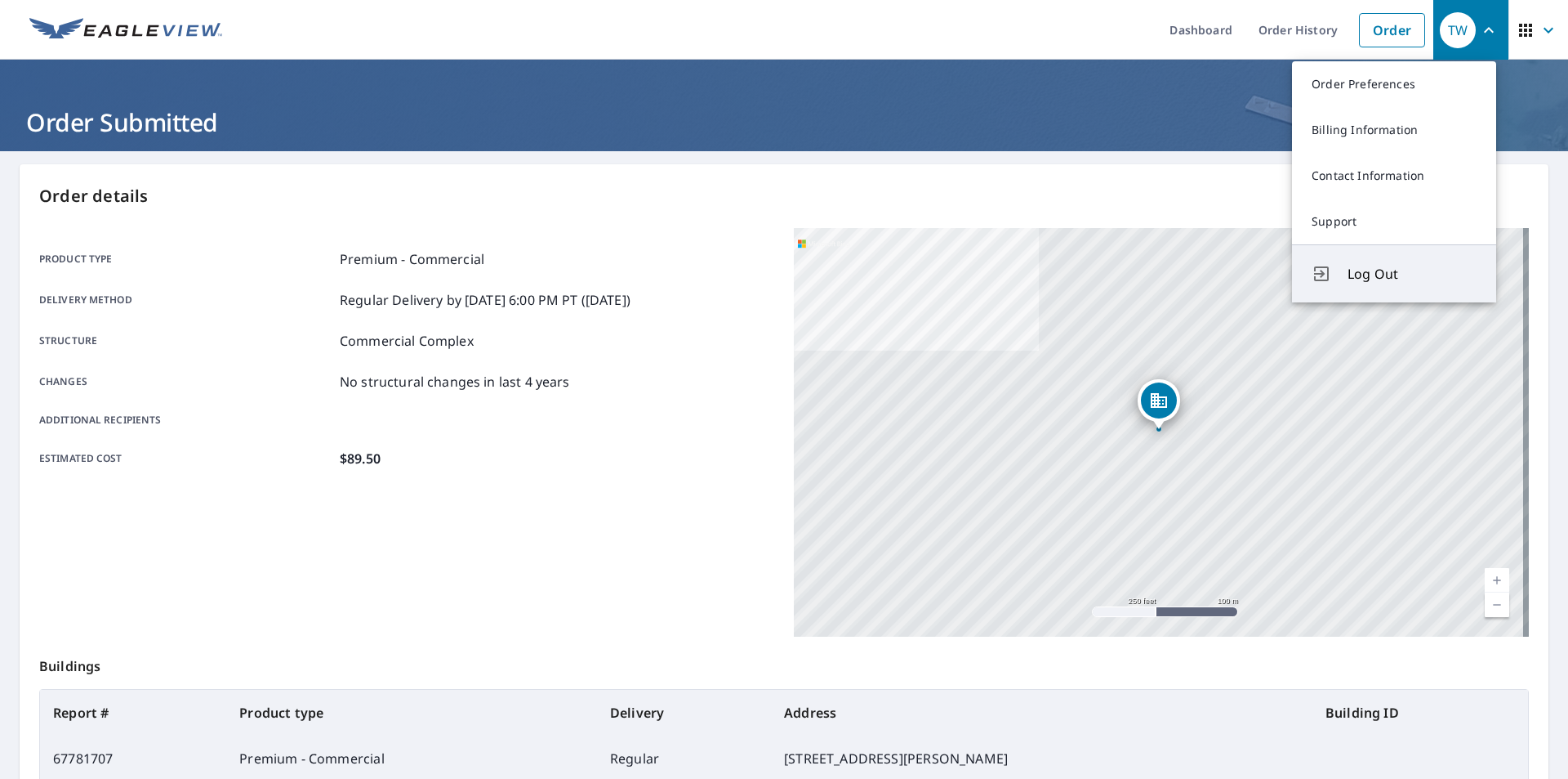
click at [1379, 276] on span "Log Out" at bounding box center [1412, 274] width 129 height 19
